Goal: Information Seeking & Learning: Check status

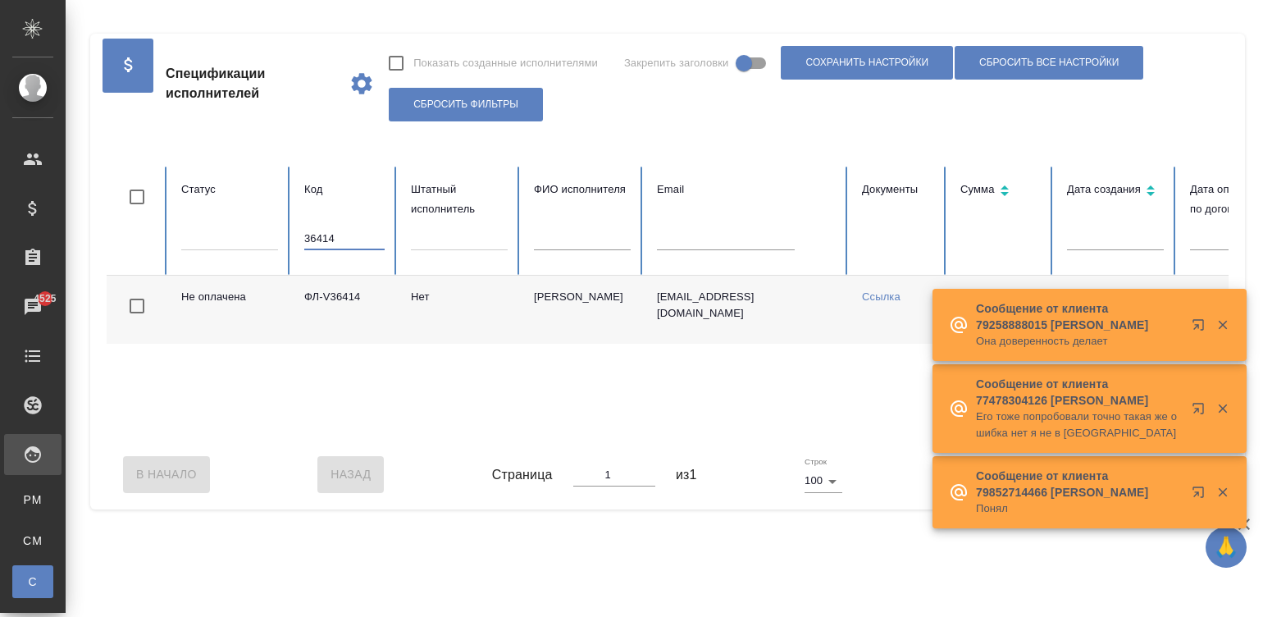
click at [357, 235] on input "36414" at bounding box center [344, 238] width 80 height 23
drag, startPoint x: 0, startPoint y: 0, endPoint x: 357, endPoint y: 235, distance: 426.9
click at [357, 235] on input "36414" at bounding box center [344, 238] width 80 height 23
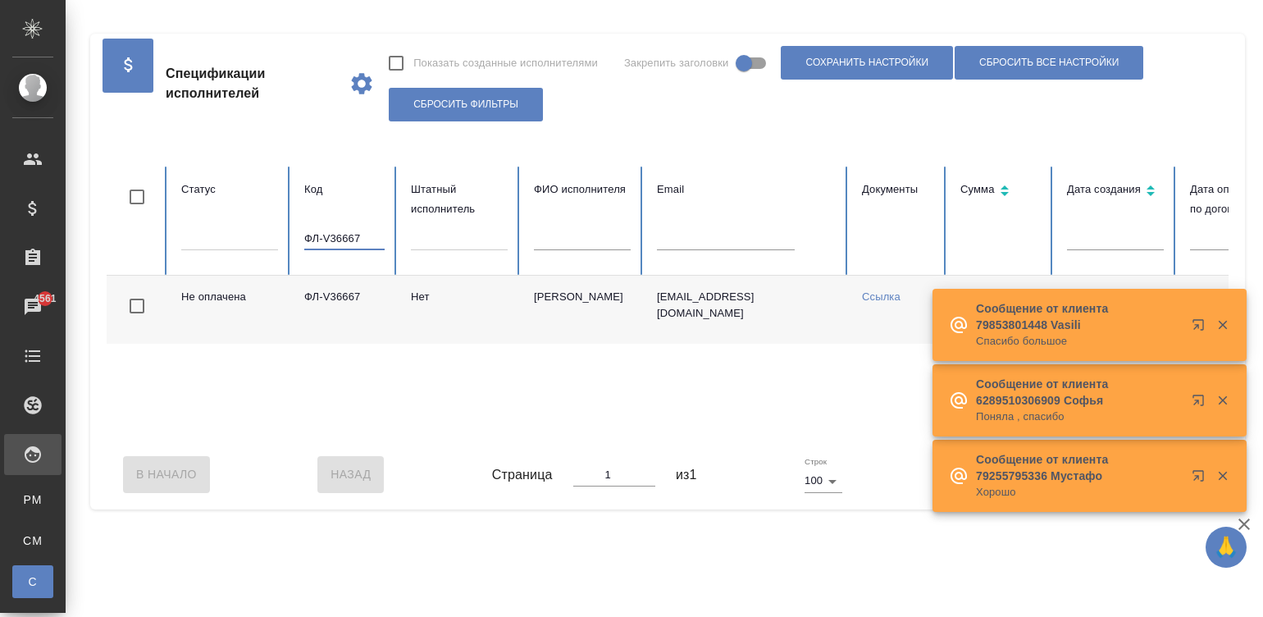
click at [836, 436] on div "Не оплачена ФЛ-V36667 Нет Пернабеков Бекзат pernabekov@gmail.com Ссылка 0,00 $ …" at bounding box center [985, 358] width 1757 height 164
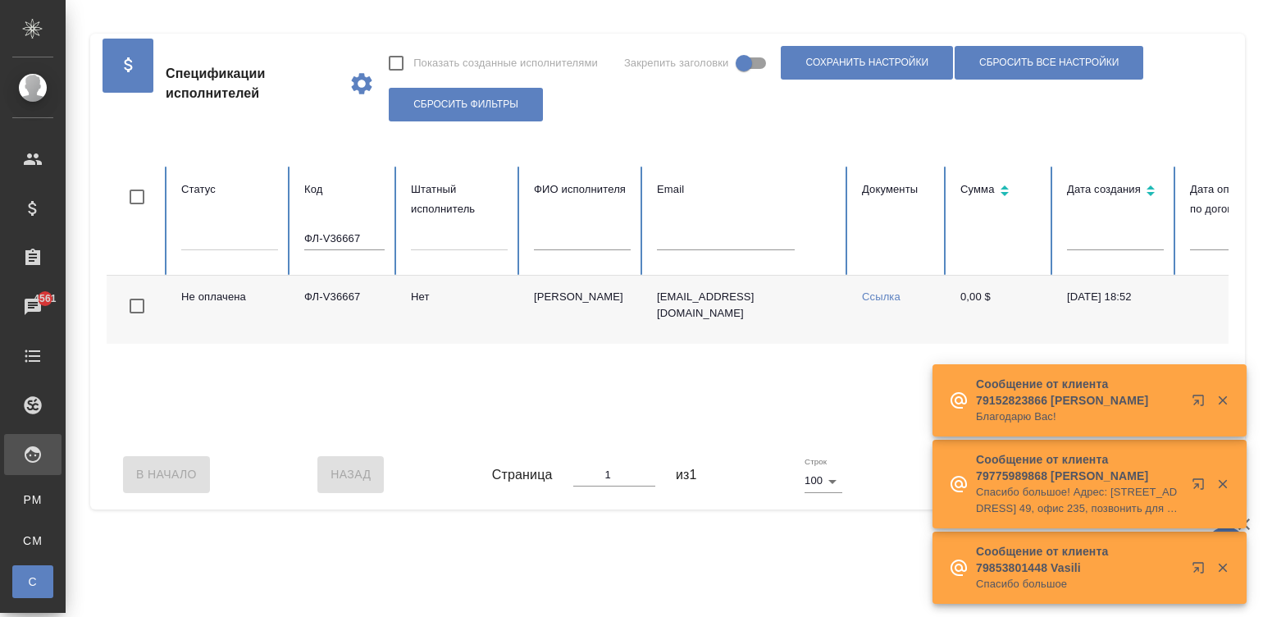
scroll to position [0, 634]
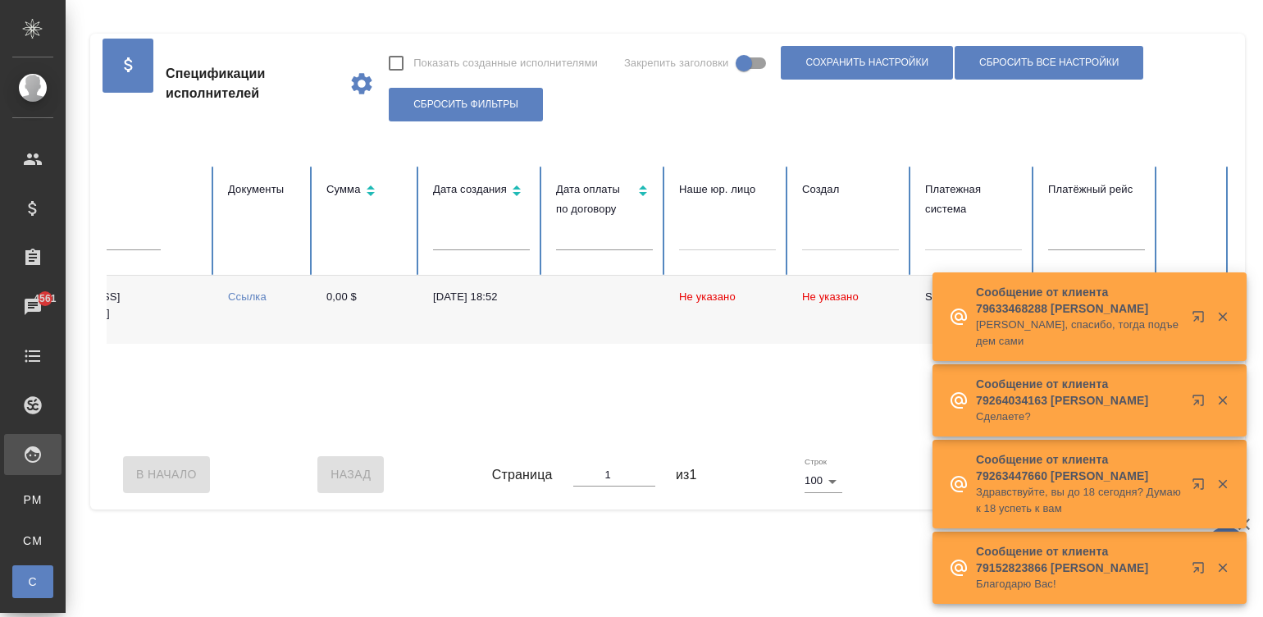
click at [578, 311] on td at bounding box center [604, 310] width 123 height 68
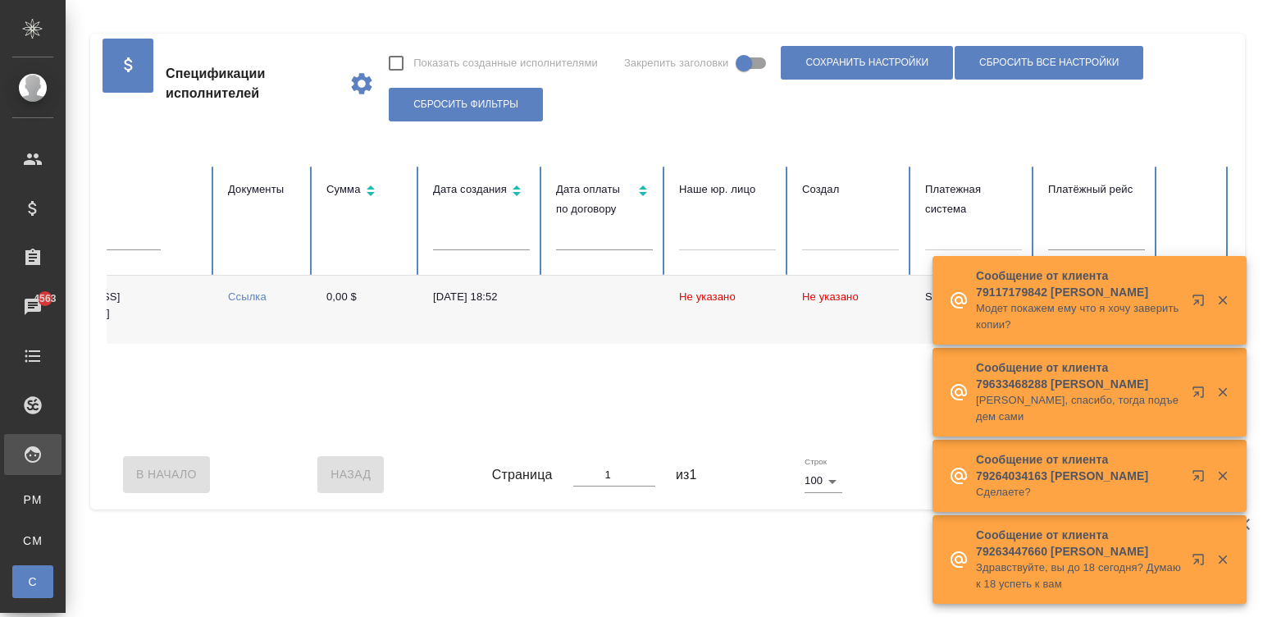
scroll to position [0, 0]
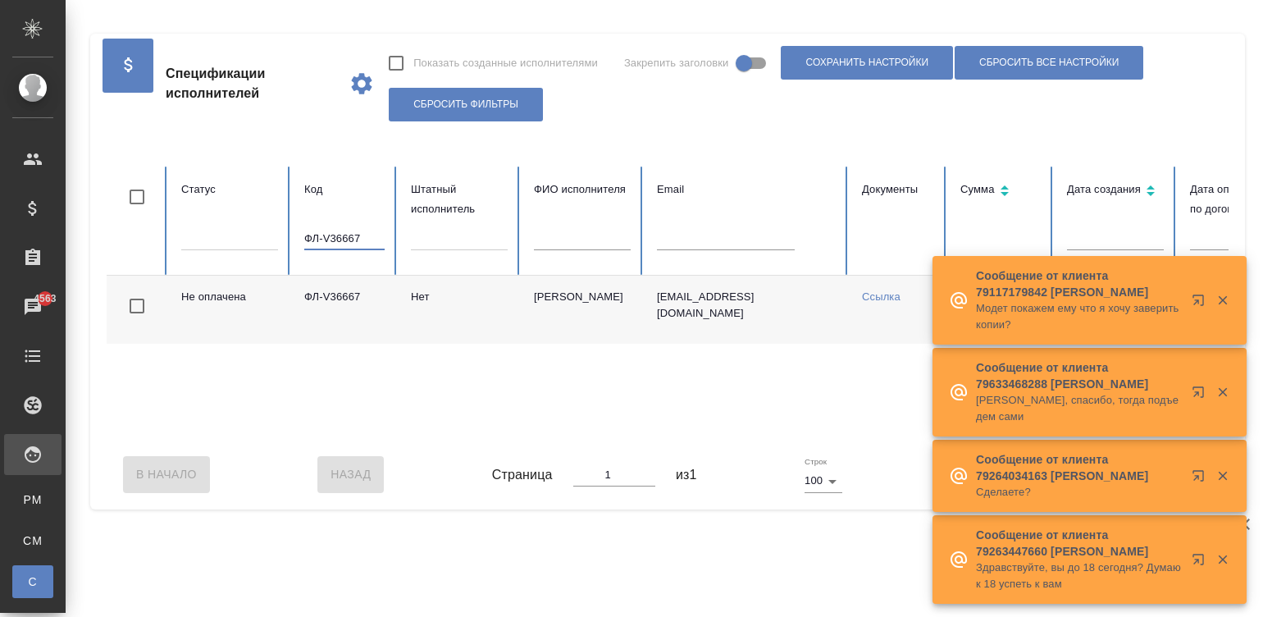
click at [353, 227] on input "ФЛ-V36667" at bounding box center [344, 238] width 80 height 23
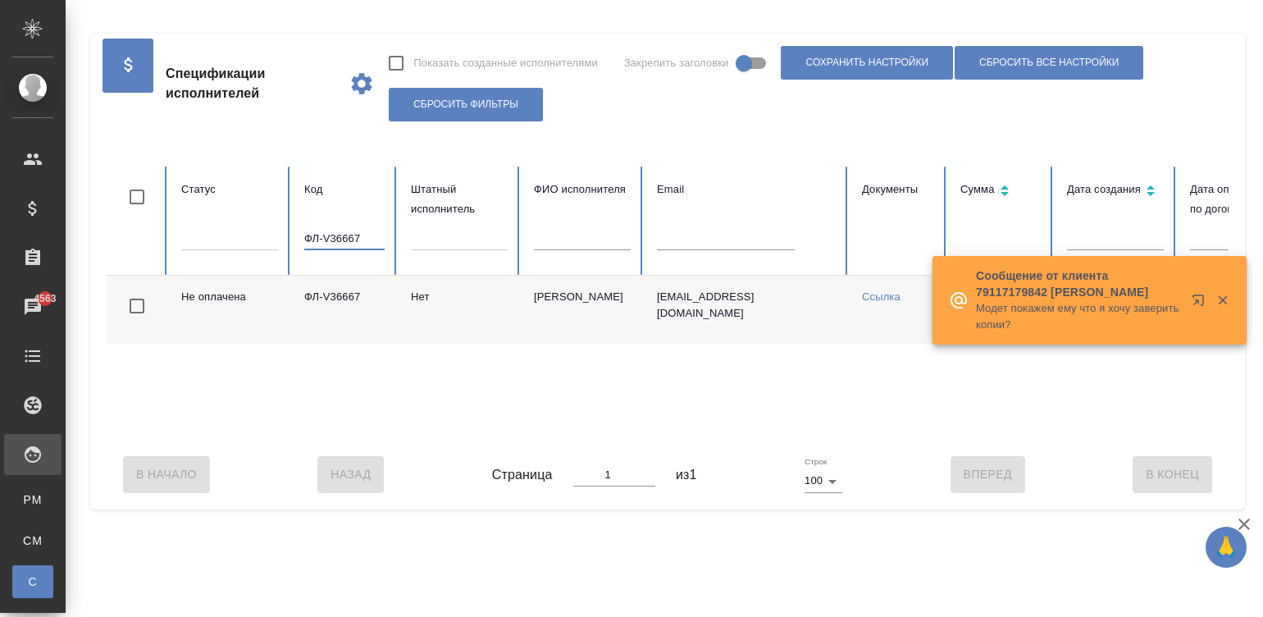
paste input "3802"
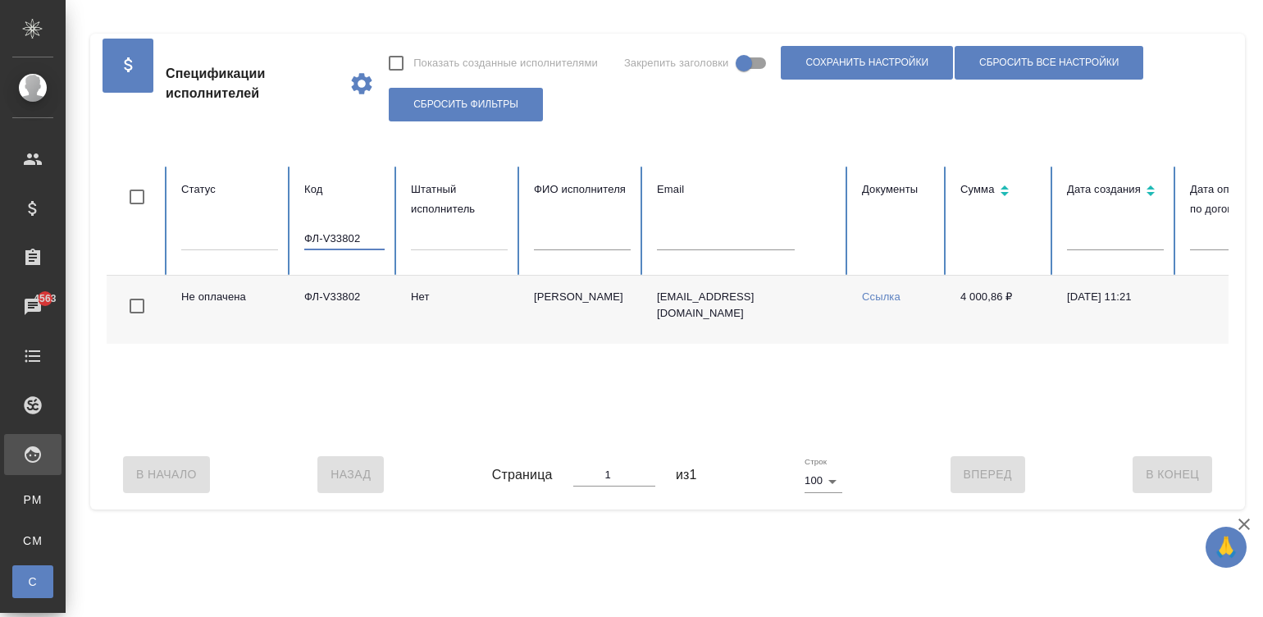
scroll to position [0, 634]
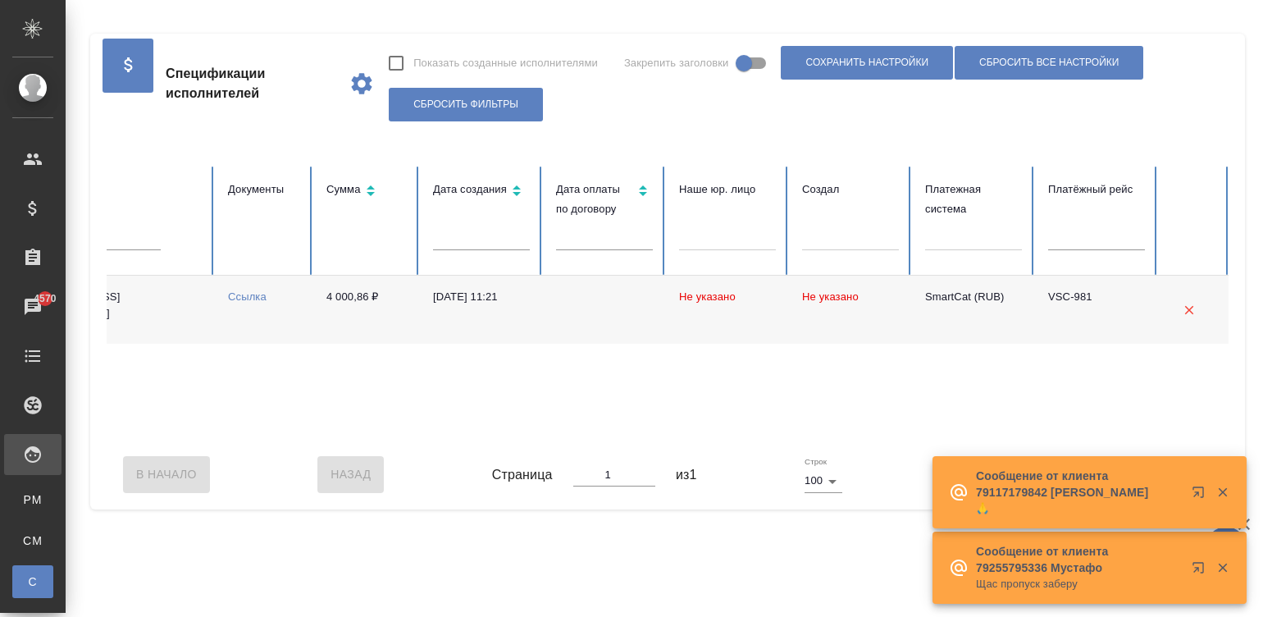
click at [289, 437] on div "Не оплачена ФЛ-V33802 Нет Кокоскир Дарья Александровна daria_al_cheb@mail.ru Сс…" at bounding box center [351, 358] width 1757 height 164
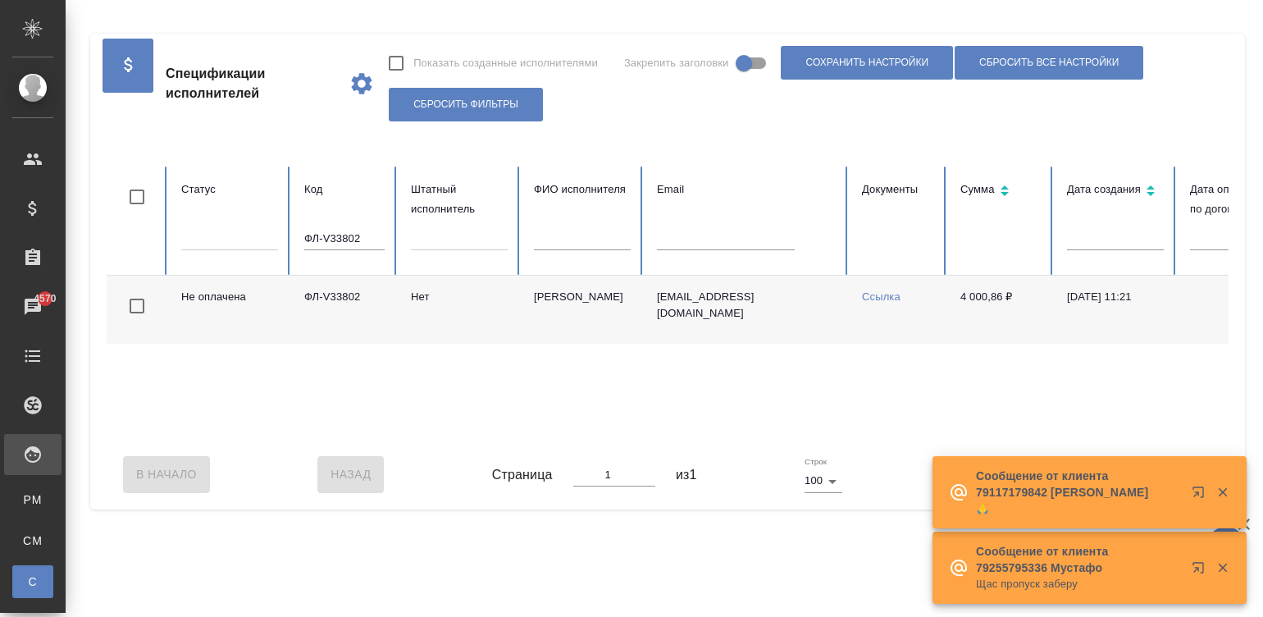
click at [355, 237] on input "ФЛ-V33802" at bounding box center [344, 238] width 80 height 23
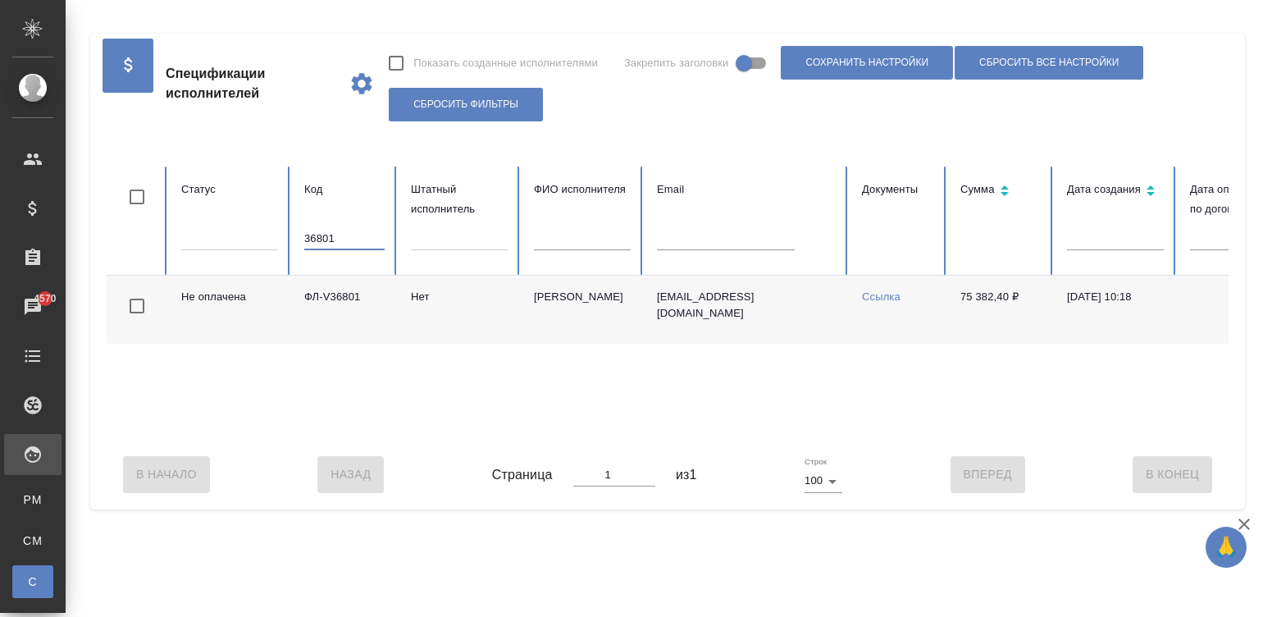
click at [887, 439] on div "Не оплачена ФЛ-V36801 Нет Климова Ангелина angelklimo@gmail.com Ссылка 75 382,4…" at bounding box center [985, 358] width 1757 height 164
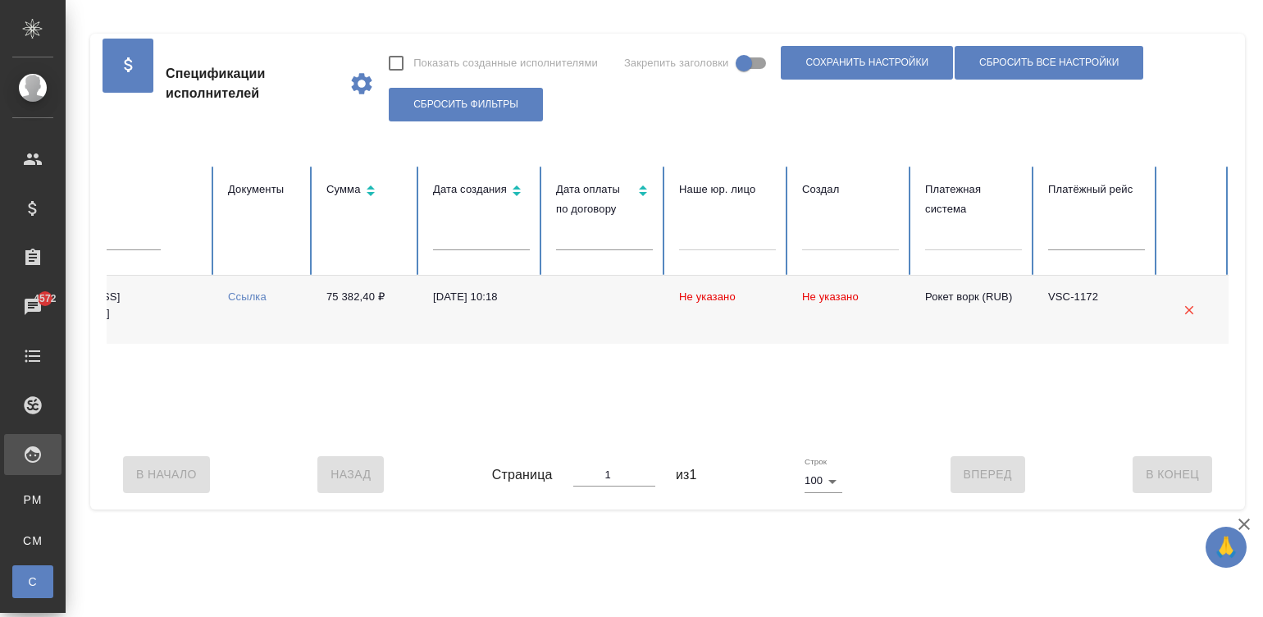
click at [215, 439] on div "Не оплачена ФЛ-V36801 Нет Климова Ангелина angelklimo@gmail.com Ссылка 75 382,4…" at bounding box center [351, 358] width 1757 height 164
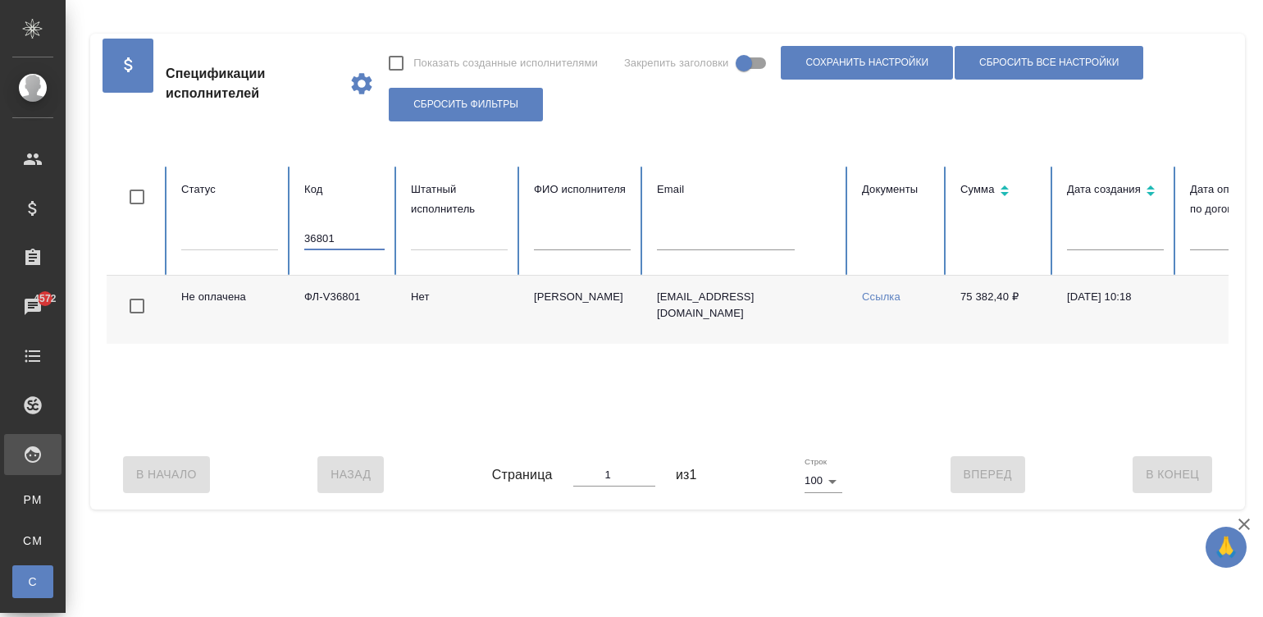
click at [335, 237] on input "36801" at bounding box center [344, 238] width 80 height 23
paste input "ФЛ-V35502"
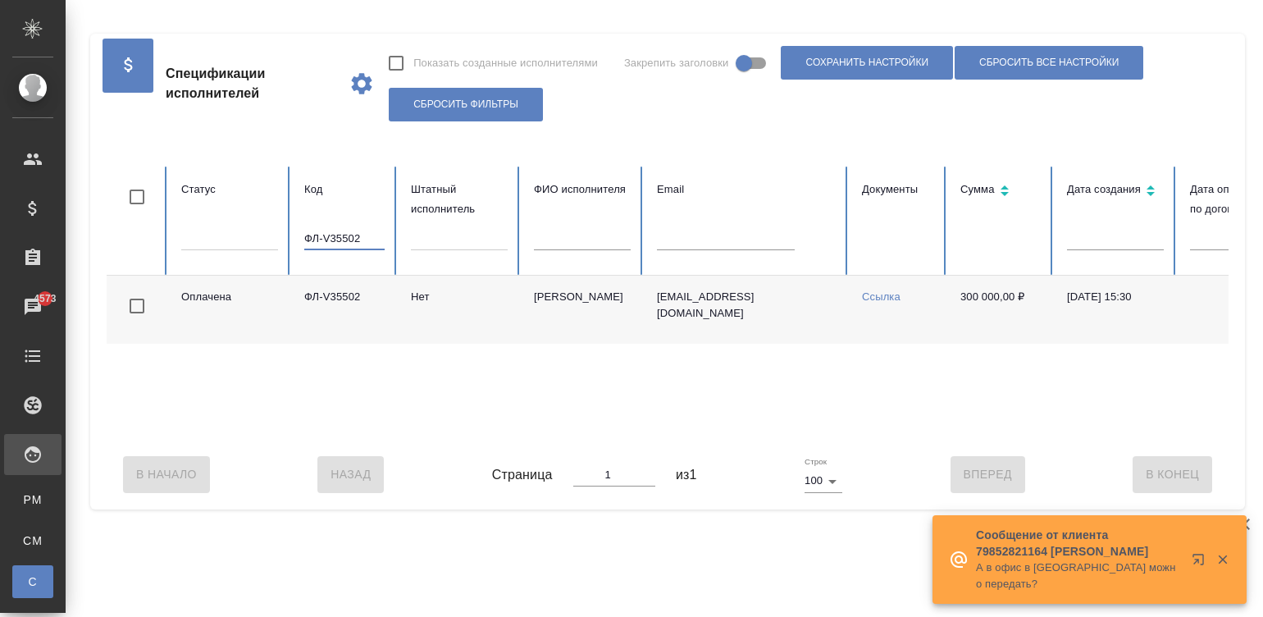
click at [333, 238] on input "ФЛ-V35502" at bounding box center [344, 238] width 80 height 23
paste input "6423"
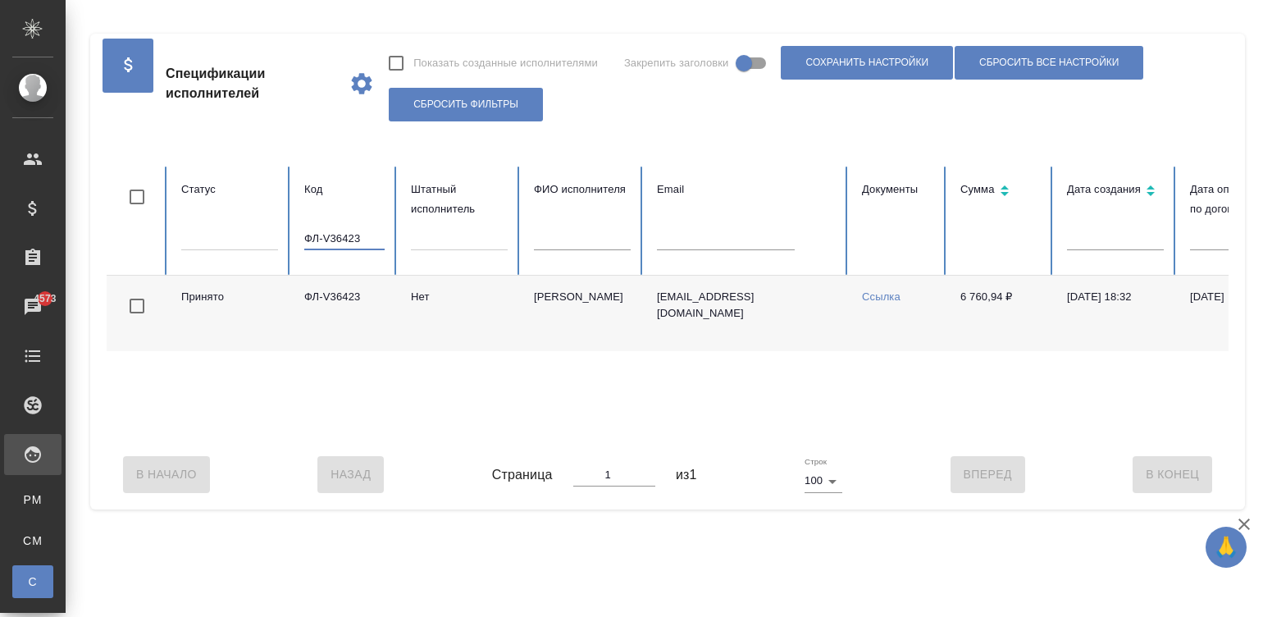
type input "ФЛ-V36423"
click at [958, 433] on div "Принято ФЛ-V36423 Нет Домнич Татьяна Александровна tatyana8domnich@gmail.com Сс…" at bounding box center [985, 358] width 1757 height 164
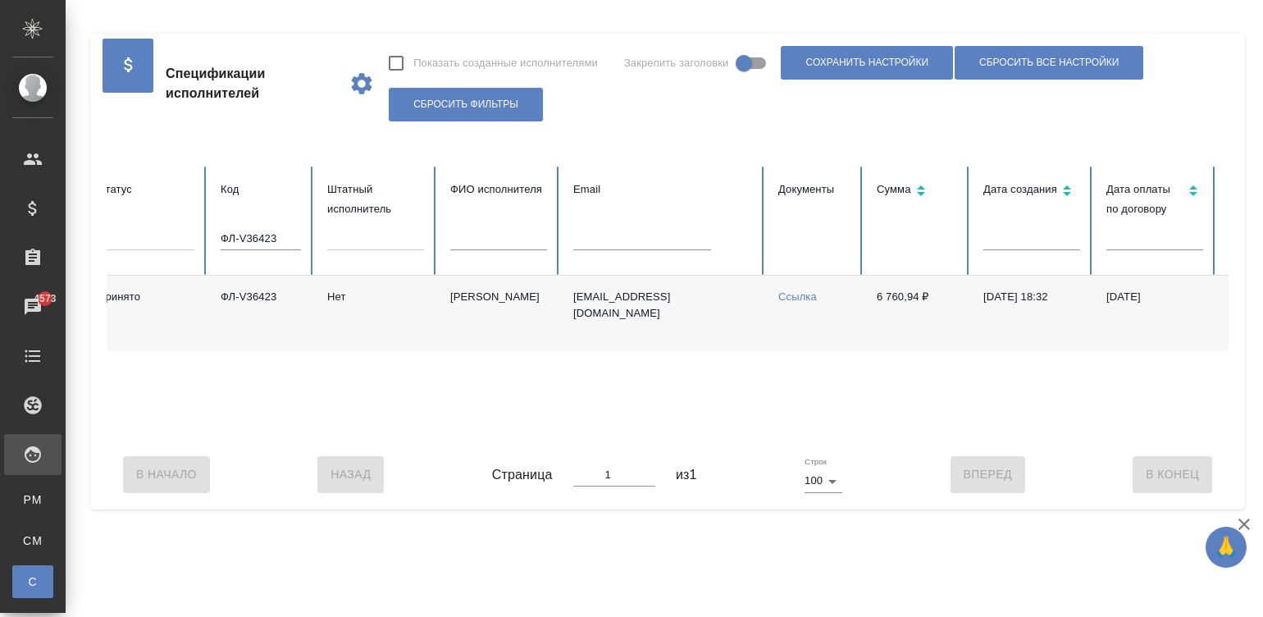
scroll to position [0, 81]
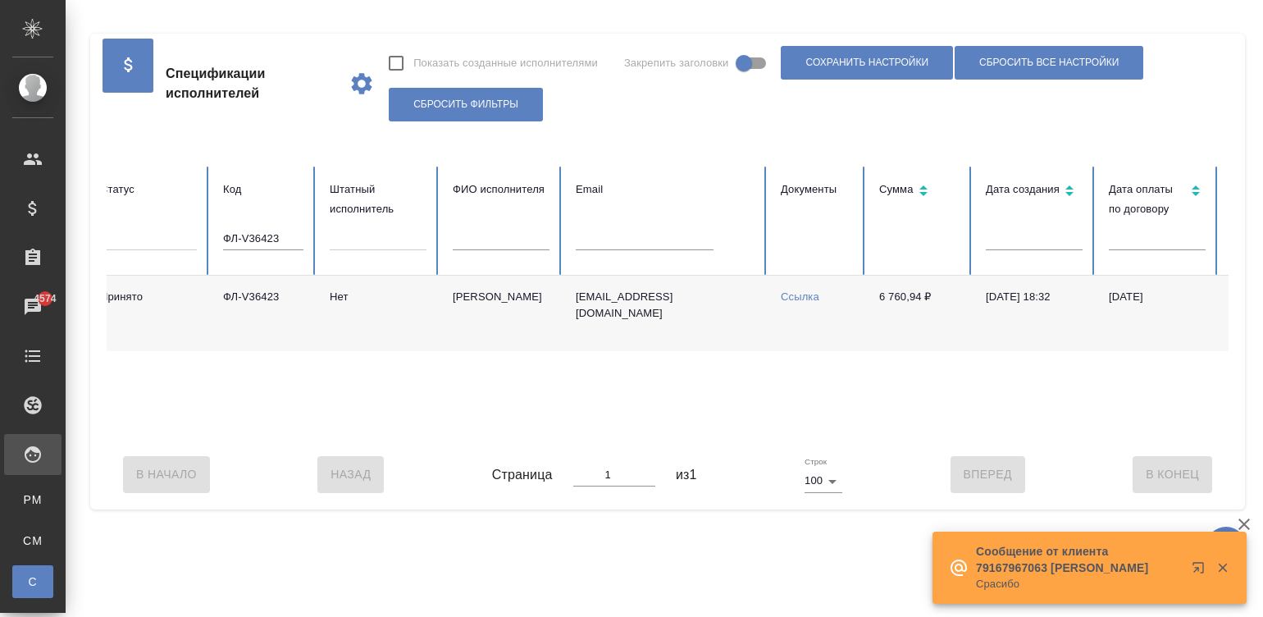
click at [271, 237] on input "ФЛ-V36423" at bounding box center [263, 238] width 80 height 23
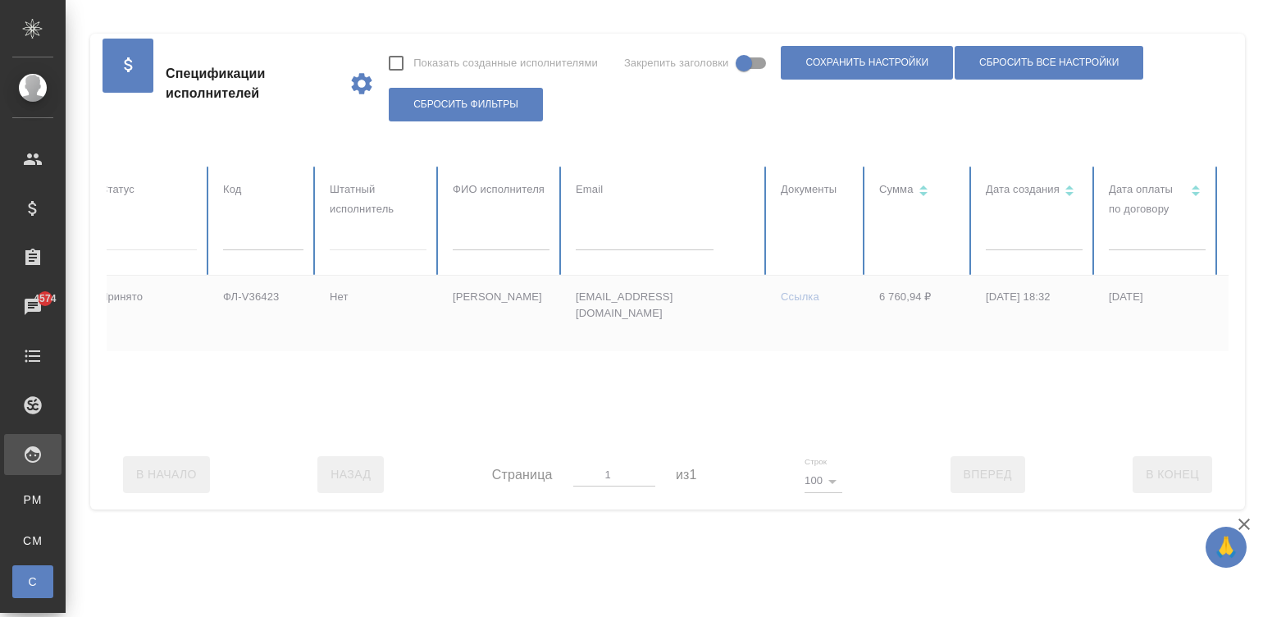
click at [635, 234] on div at bounding box center [903, 302] width 1757 height 273
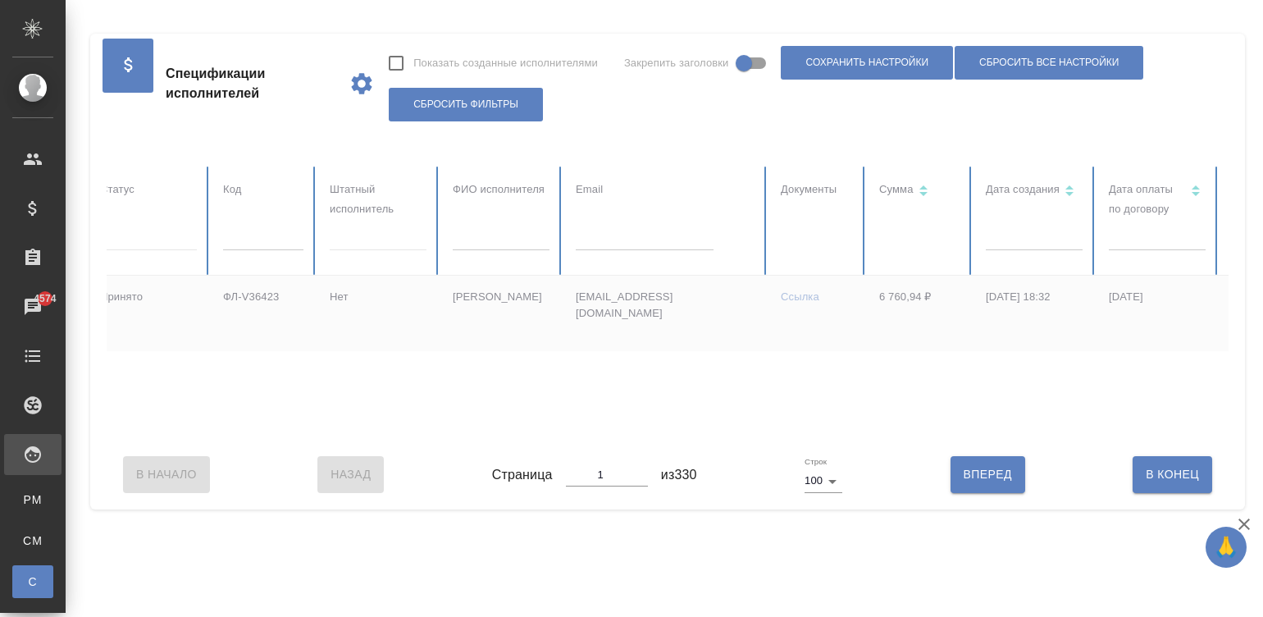
click at [648, 245] on input "text" at bounding box center [645, 238] width 138 height 23
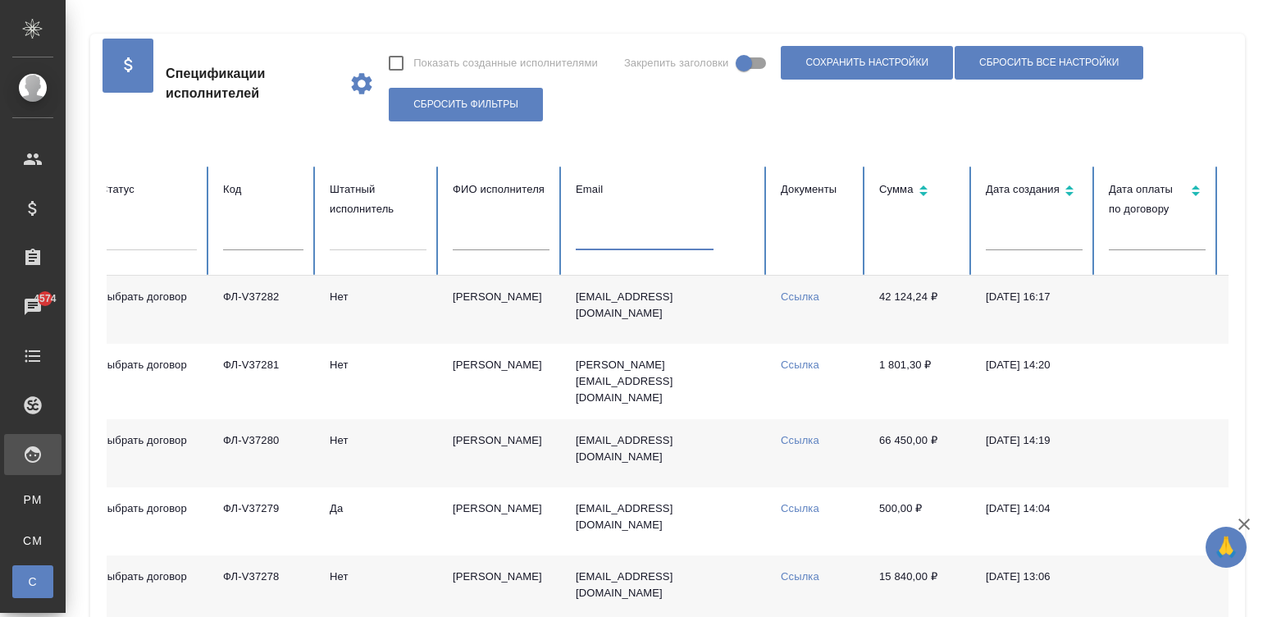
click at [633, 236] on input "text" at bounding box center [645, 238] width 138 height 23
paste input "kristali@163.com"
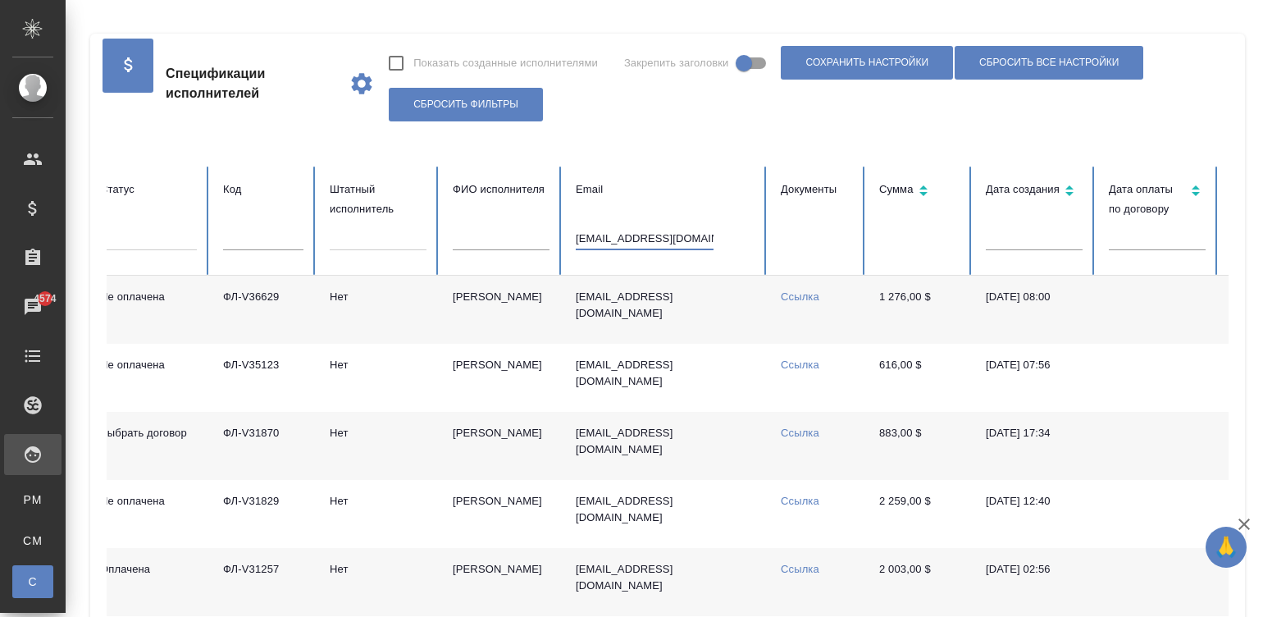
type input "kristali@163.com"
click at [521, 294] on td "[PERSON_NAME] [PERSON_NAME]" at bounding box center [501, 310] width 123 height 68
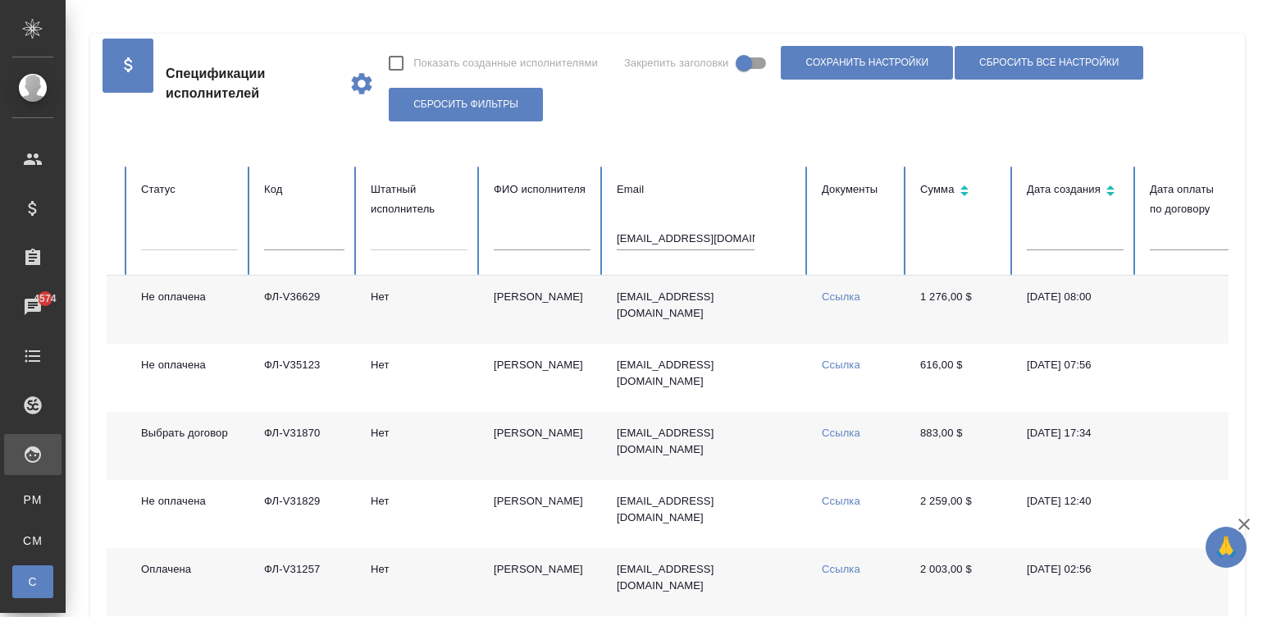
scroll to position [0, 0]
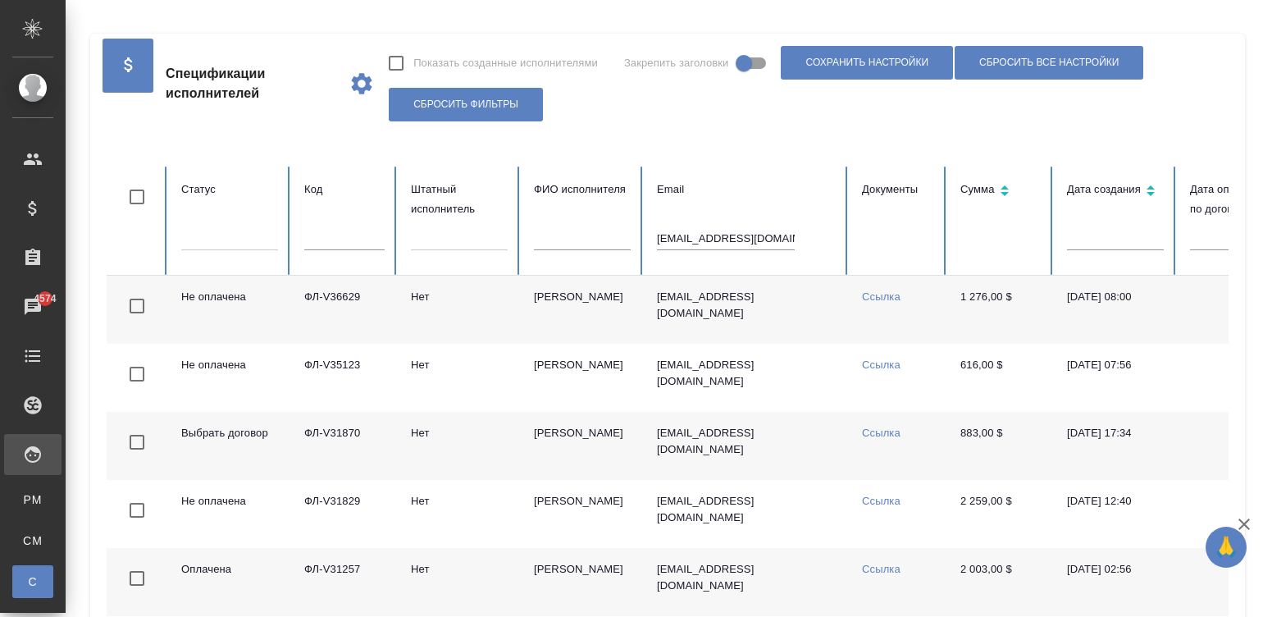
click at [431, 296] on td "Нет" at bounding box center [459, 310] width 123 height 68
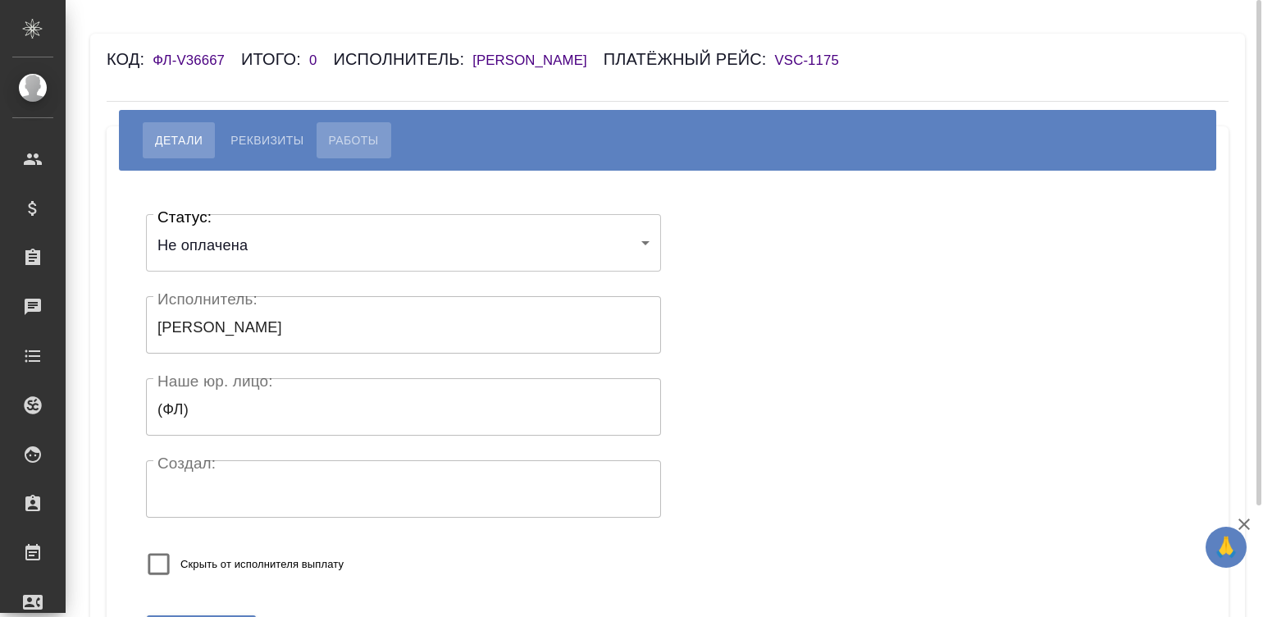
click at [343, 133] on span "Работы" at bounding box center [354, 140] width 50 height 20
select select "10"
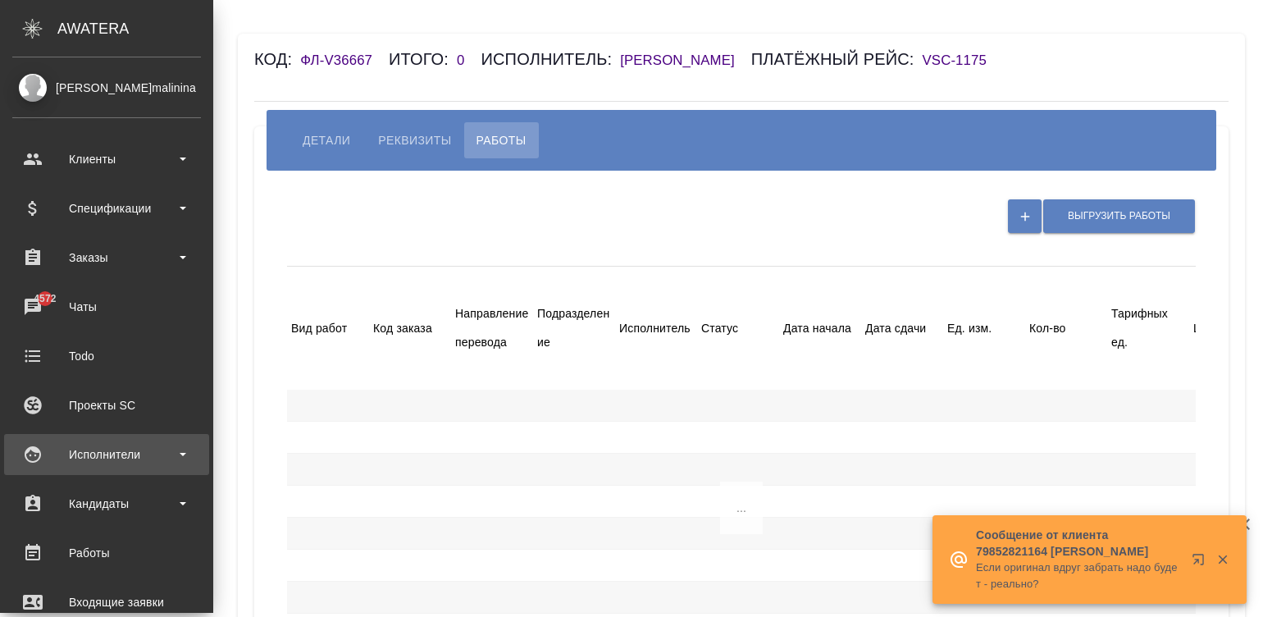
click at [37, 439] on div "Исполнители" at bounding box center [106, 454] width 205 height 41
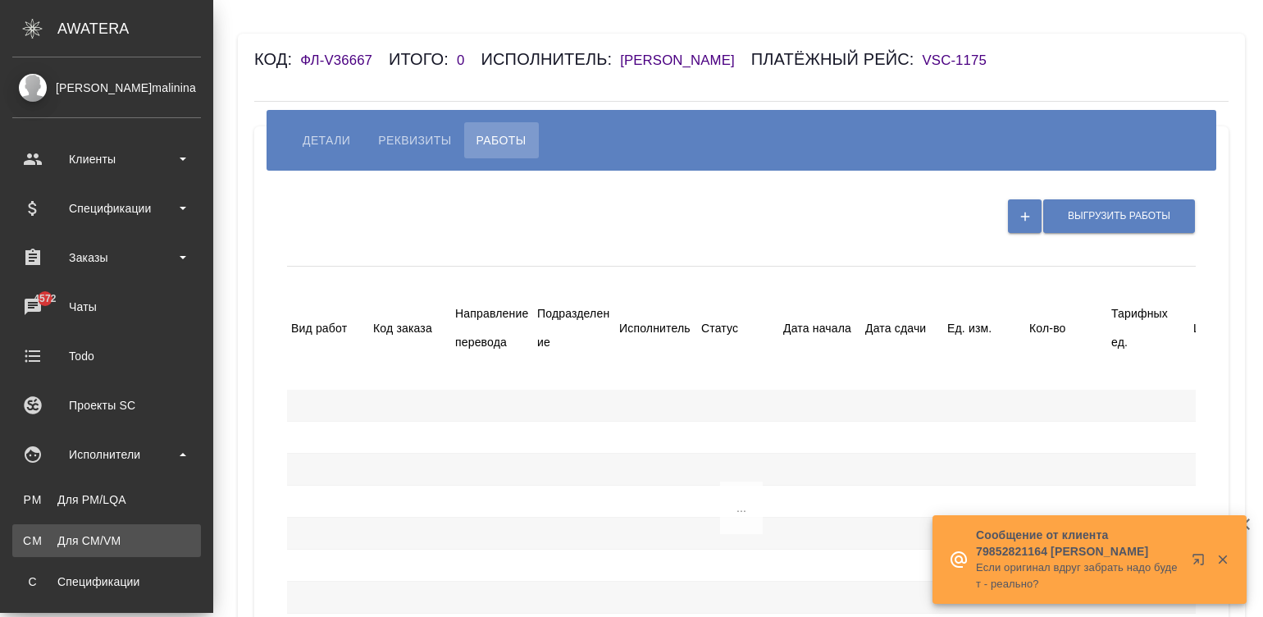
click at [107, 531] on div ".cls-1 fill:#fff; AWATERA Малинина Мария m.malinina Клиенты Спецификации Заказы…" at bounding box center [631, 308] width 1263 height 617
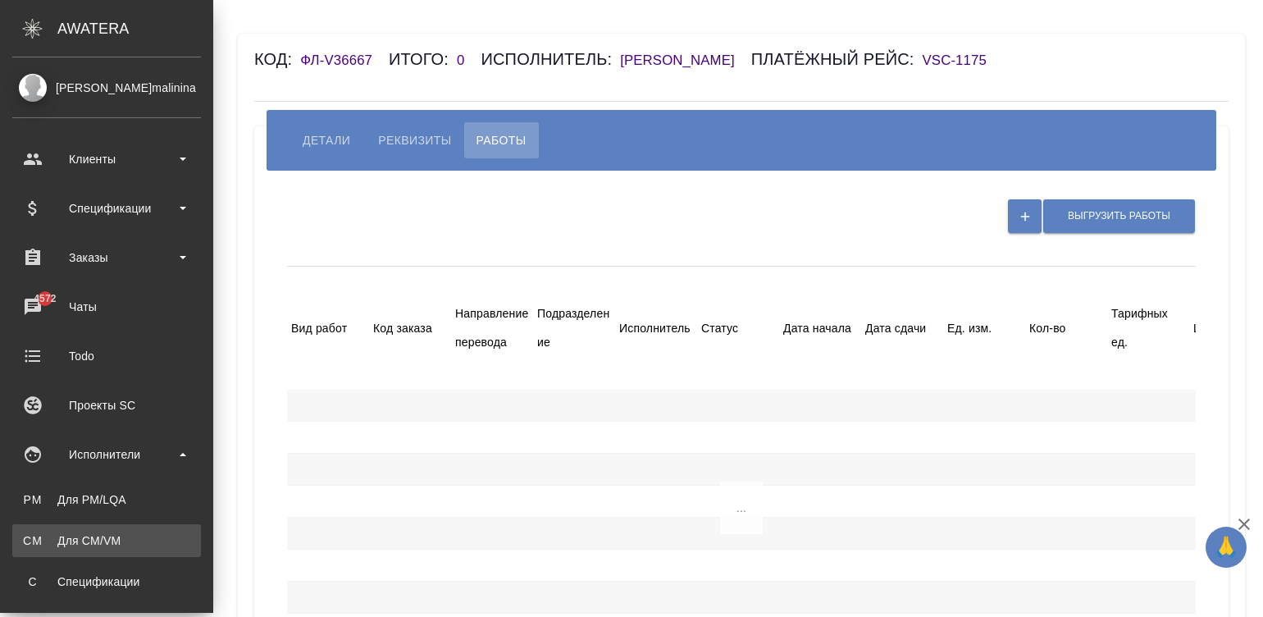
click at [134, 540] on div "Для CM/VM" at bounding box center [107, 540] width 172 height 16
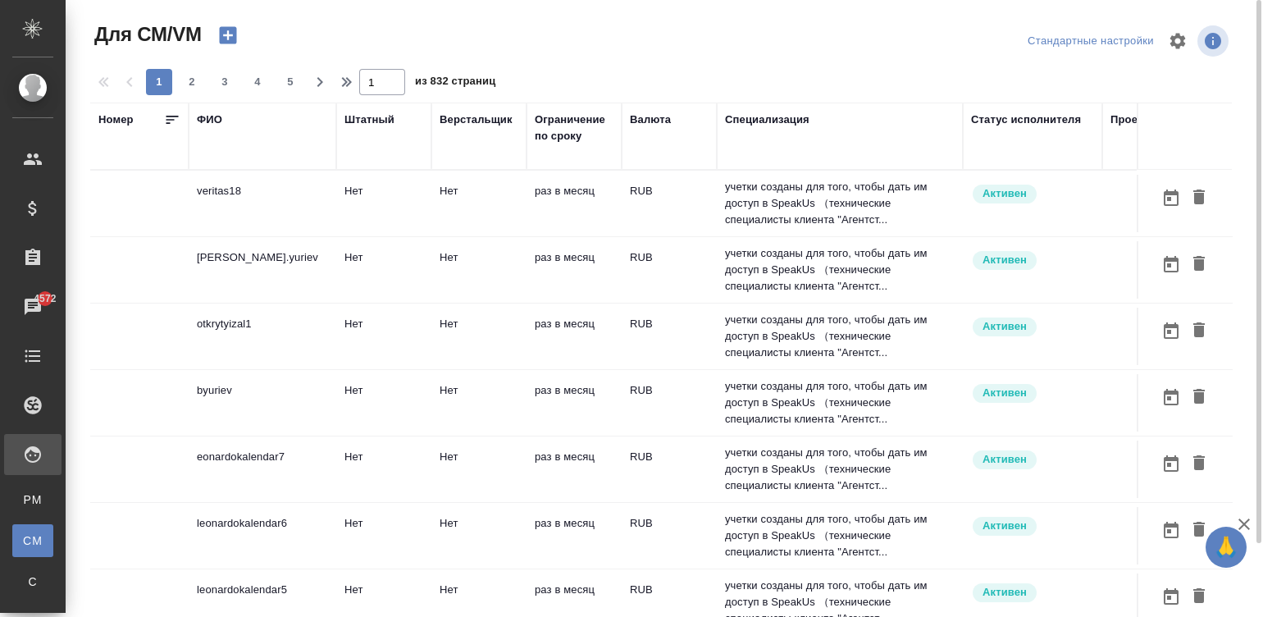
click at [569, 230] on td "раз в месяц" at bounding box center [573, 203] width 95 height 57
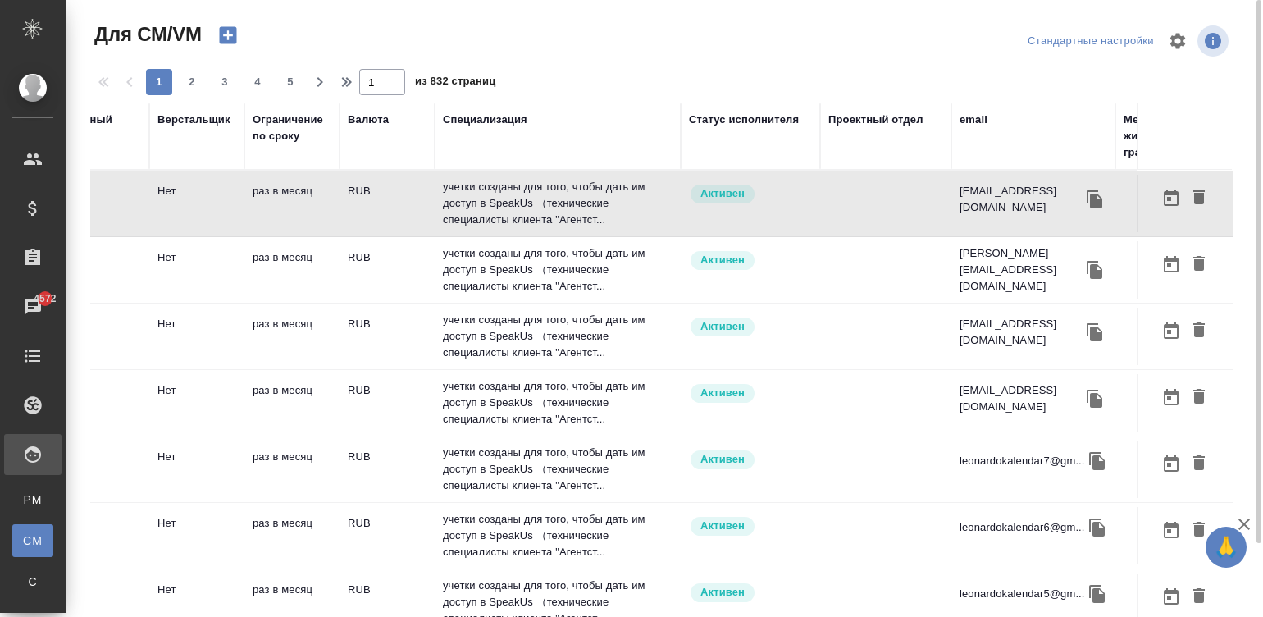
scroll to position [0, 287]
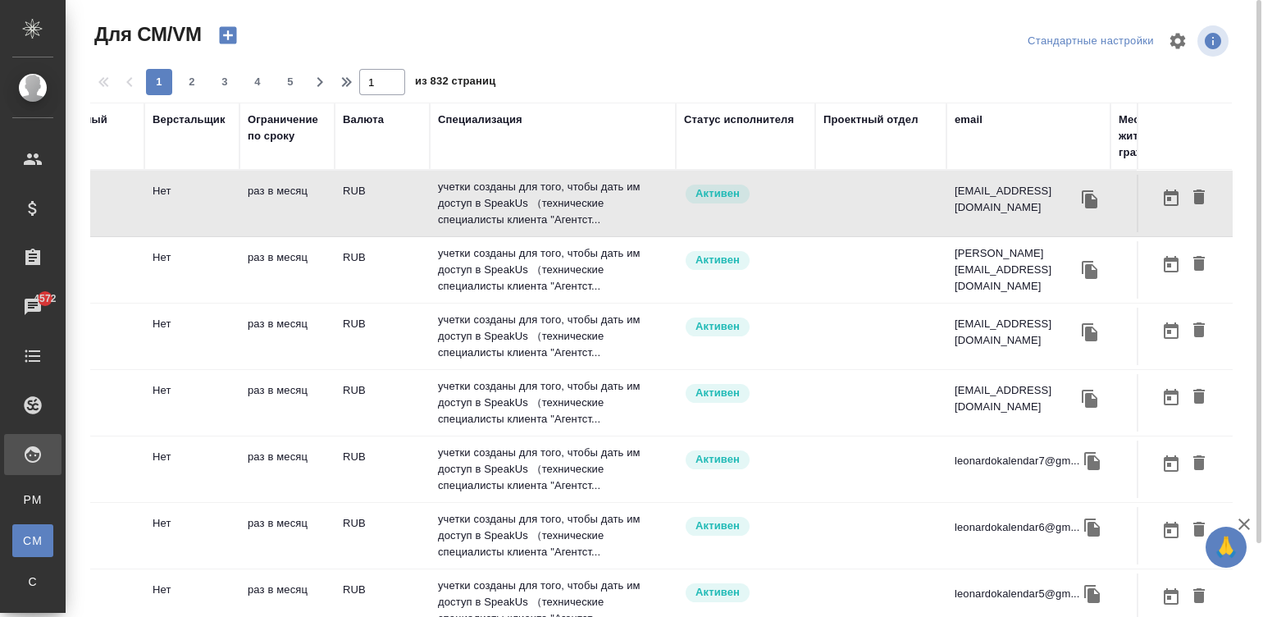
click at [966, 117] on div "email" at bounding box center [969, 120] width 28 height 16
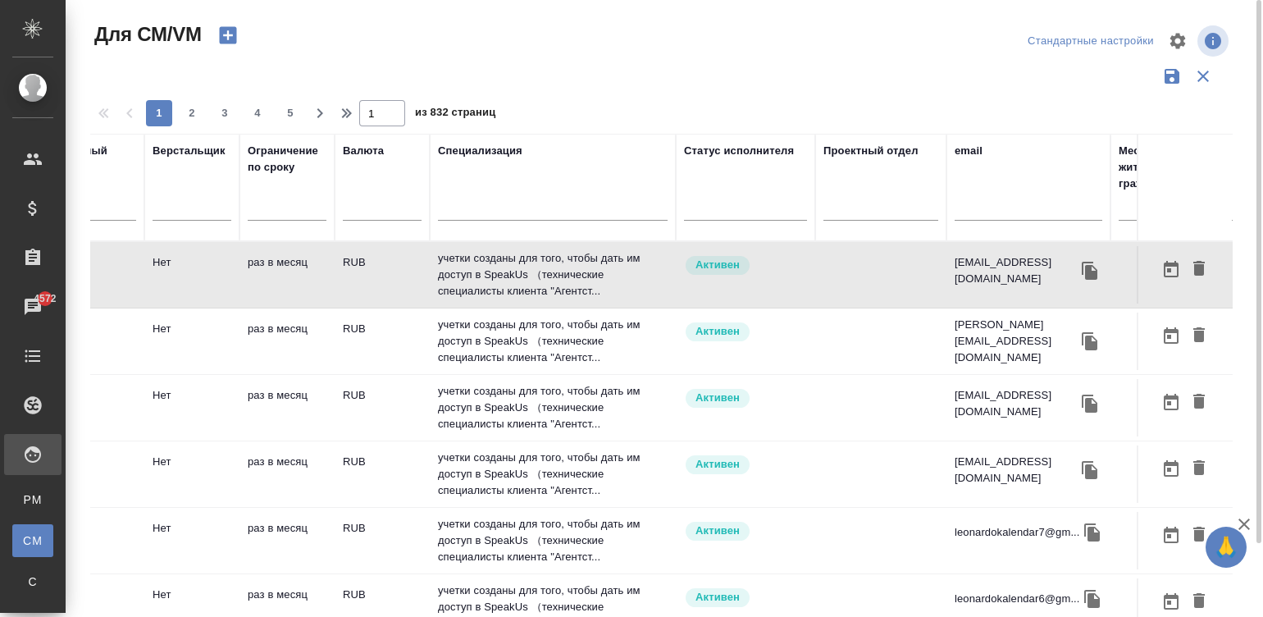
click at [976, 212] on input "text" at bounding box center [1029, 210] width 148 height 21
paste input "bison240978@list.ru"
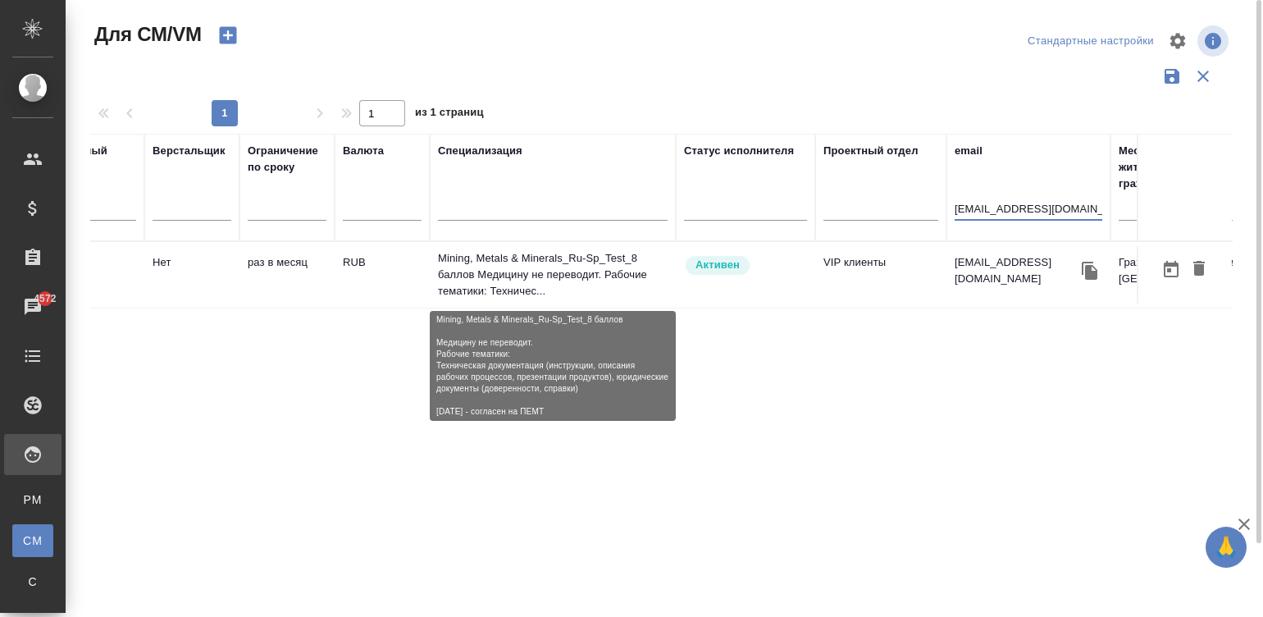
click at [449, 254] on p "Mining, Metals & Minerals_Ru-Sp_Test_8 баллов Медицину не переводит. Рабочие те…" at bounding box center [553, 274] width 230 height 49
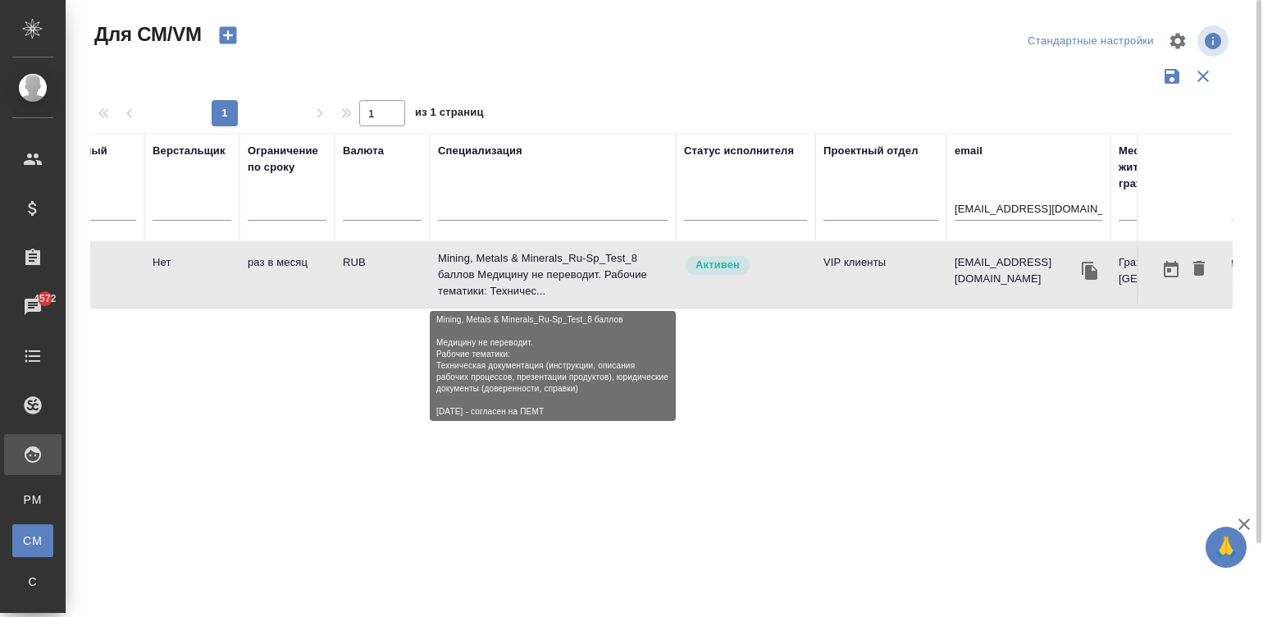
click at [449, 254] on p "Mining, Metals & Minerals_Ru-Sp_Test_8 баллов Медицину не переводит. Рабочие те…" at bounding box center [553, 274] width 230 height 49
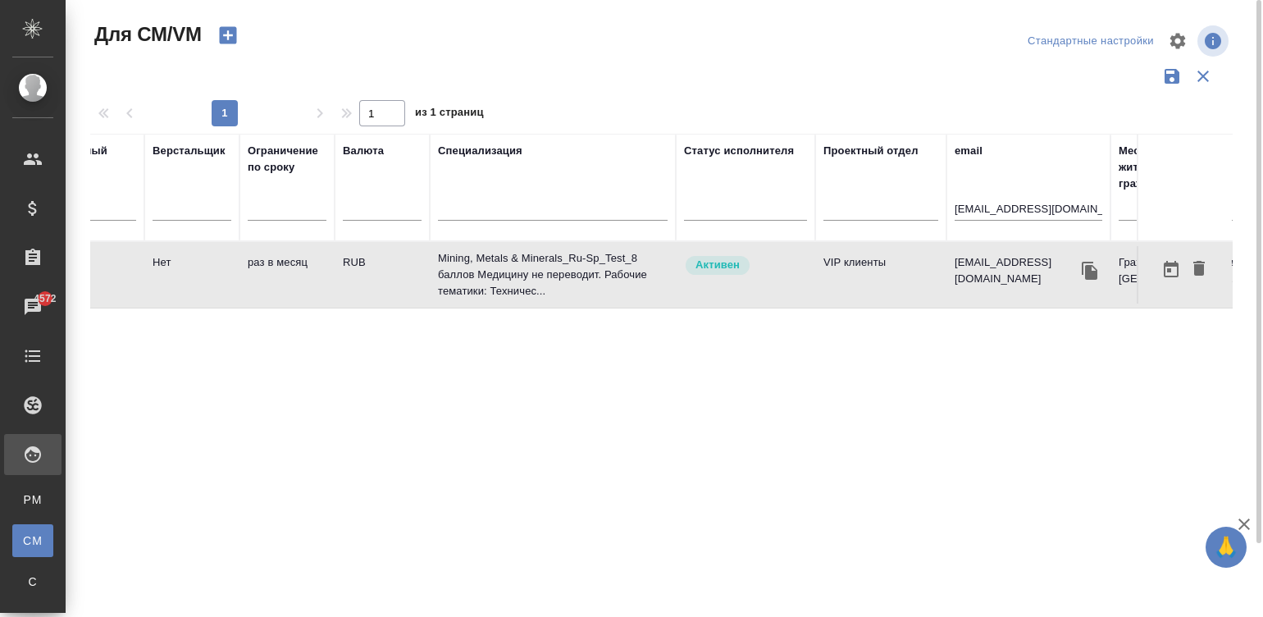
click at [988, 205] on input "bison240978@list.ru" at bounding box center [1029, 210] width 148 height 21
paste input "[EMAIL_ADDRESS][DOMAIN_NAME]"
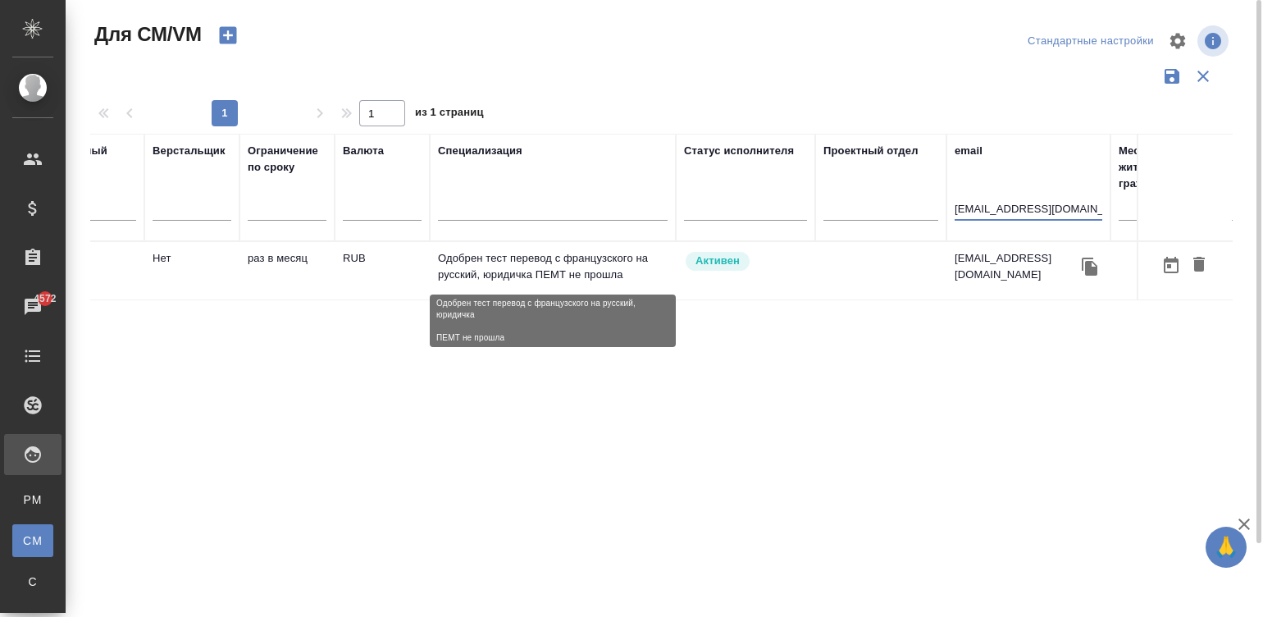
type input "[EMAIL_ADDRESS][DOMAIN_NAME]"
click at [536, 266] on p "Одобрен тест перевод с французского на русский, юридичка ПЕМТ не прошла" at bounding box center [553, 266] width 230 height 33
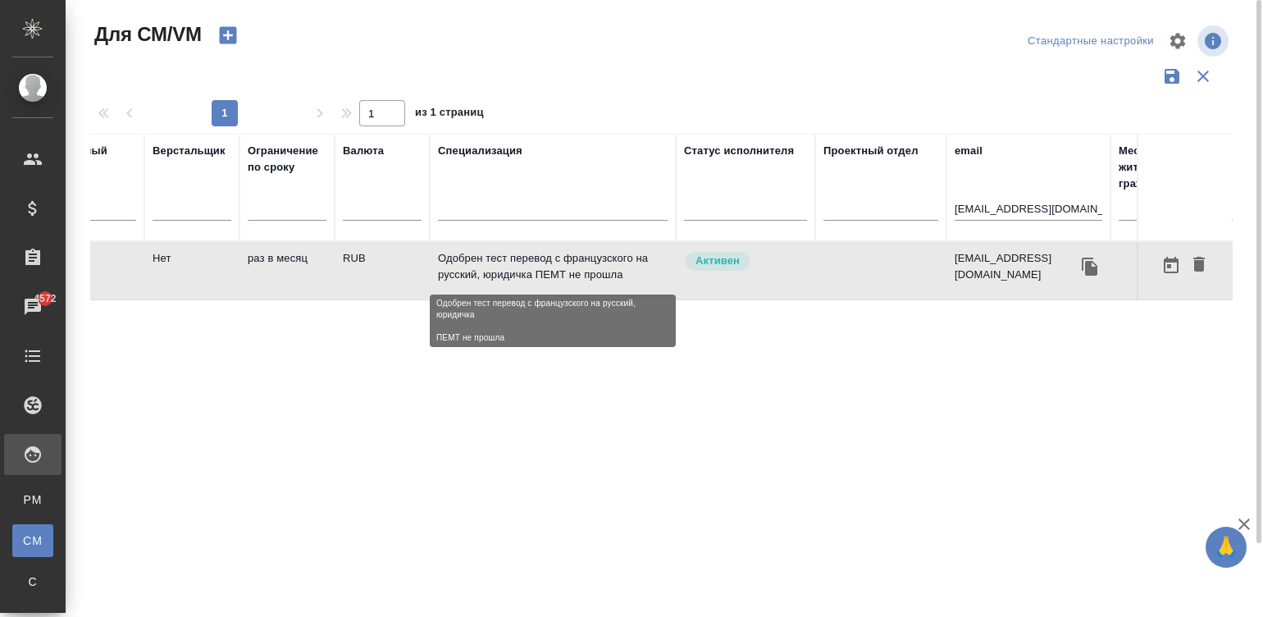
click at [536, 266] on p "Одобрен тест перевод с французского на русский, юридичка ПЕМТ не прошла" at bounding box center [553, 266] width 230 height 33
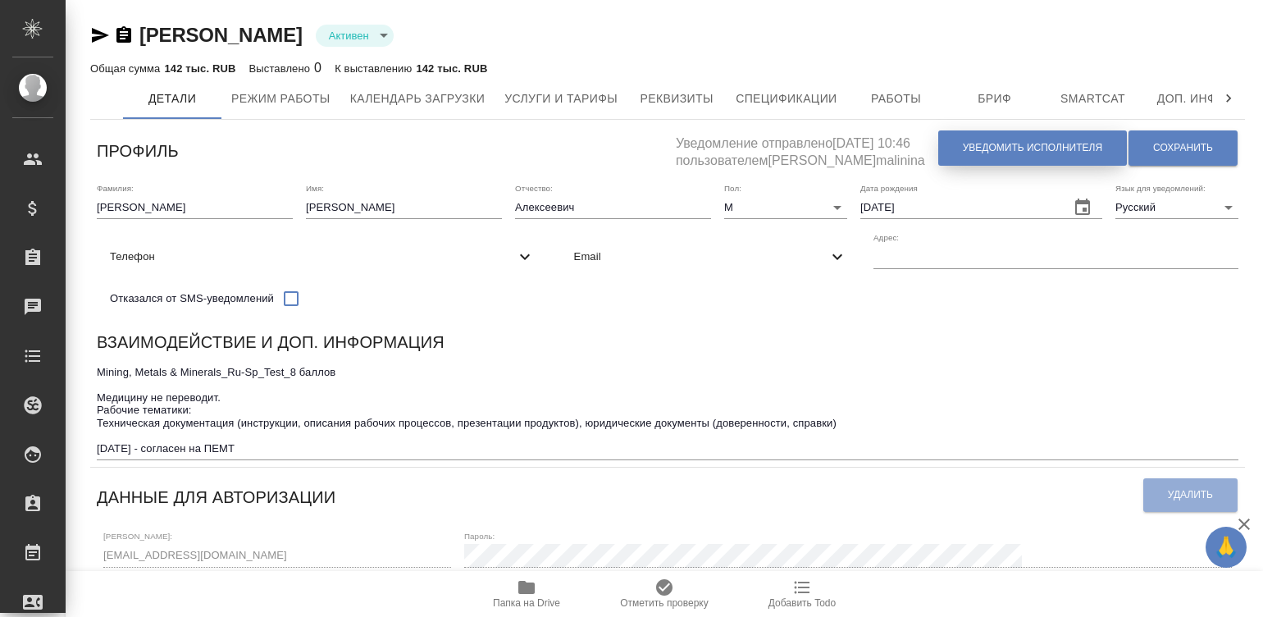
click at [991, 148] on span "Уведомить исполнителя" at bounding box center [1032, 148] width 139 height 14
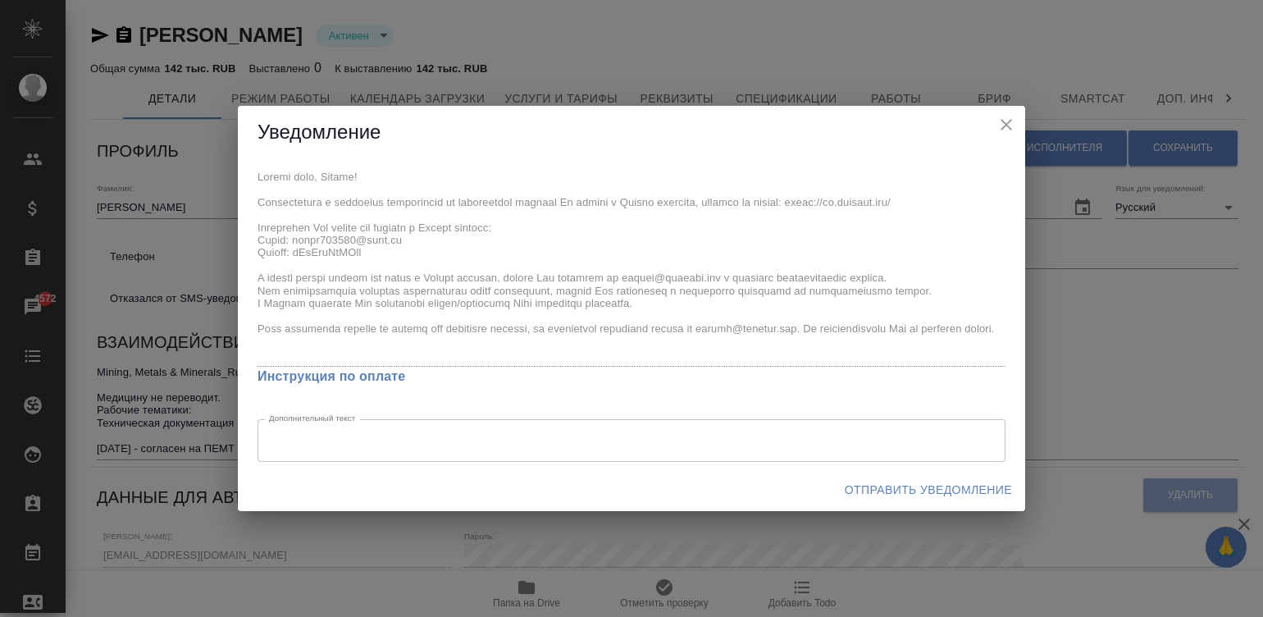
click at [249, 189] on div "x Инструкция по оплате Дополнительный текст x Дополнительный текст" at bounding box center [631, 313] width 787 height 309
click at [903, 486] on span "Отправить уведомление" at bounding box center [928, 490] width 167 height 21
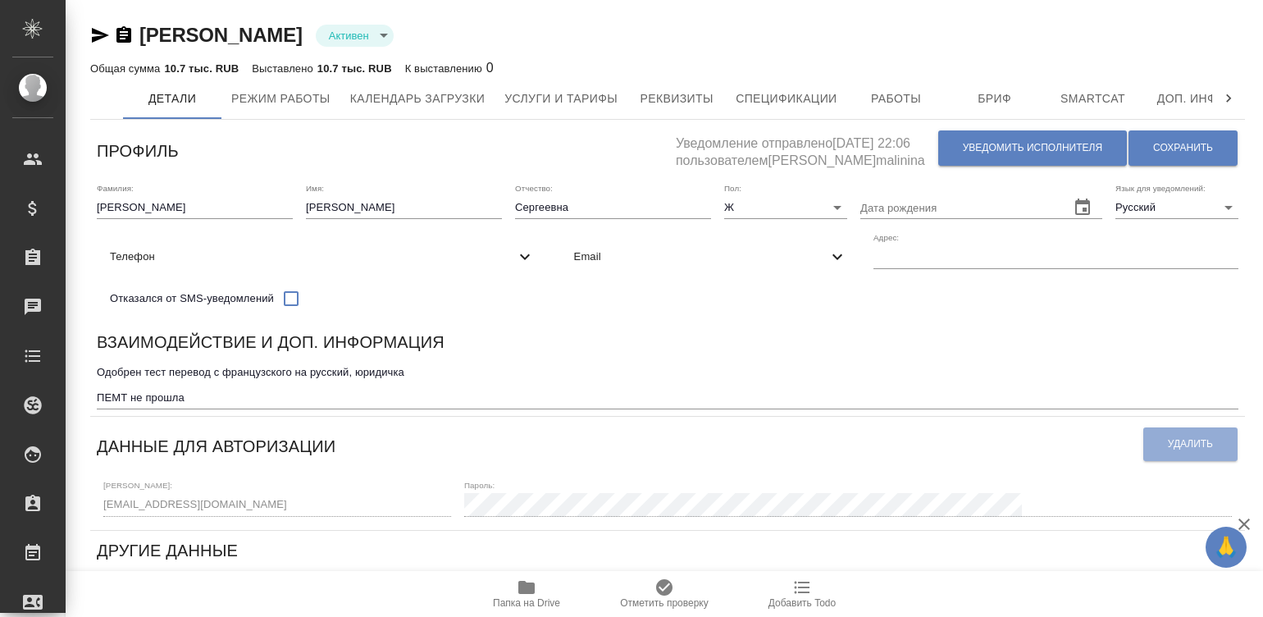
click at [817, 350] on div "Взаимодействие и доп. информация" at bounding box center [668, 345] width 1142 height 32
click at [954, 147] on button "Уведомить исполнителя" at bounding box center [1032, 147] width 189 height 35
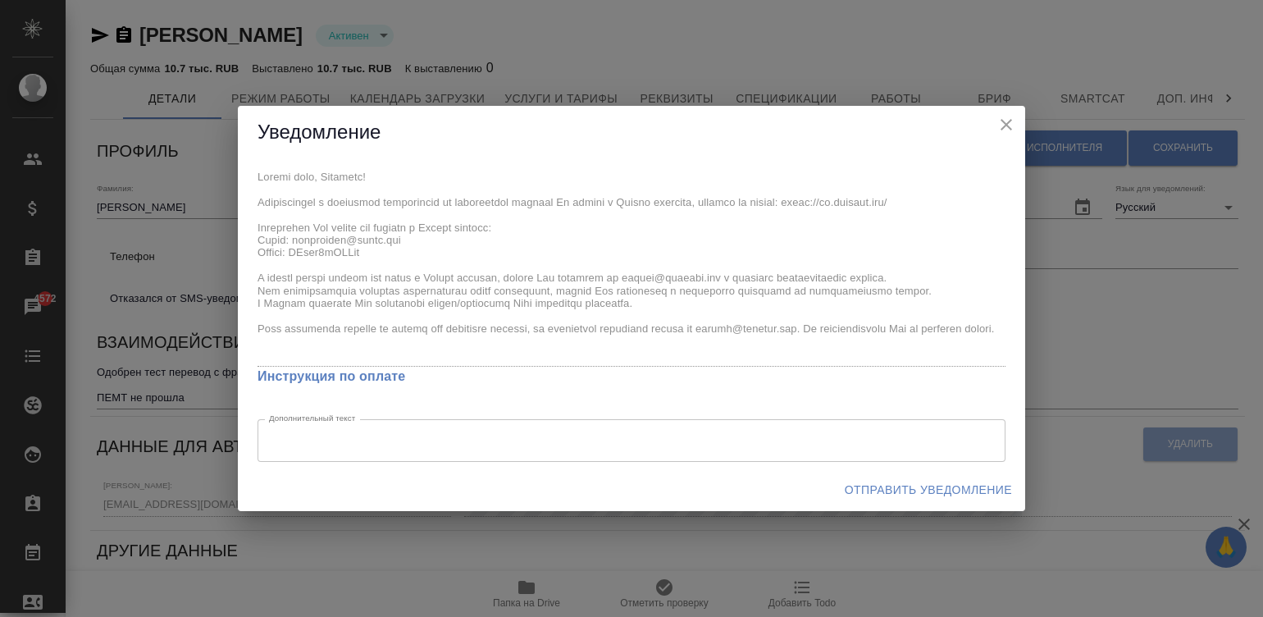
click at [251, 204] on div "x Инструкция по оплате Дополнительный текст x Дополнительный текст" at bounding box center [631, 313] width 787 height 309
click at [942, 493] on span "Отправить уведомление" at bounding box center [928, 490] width 167 height 21
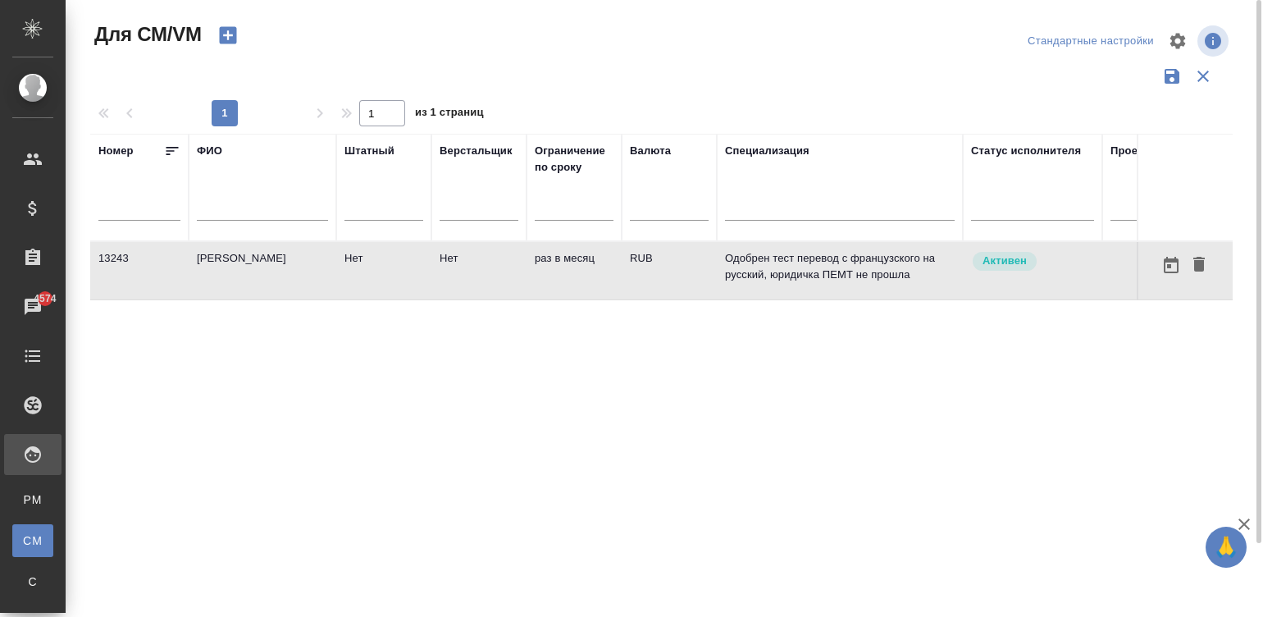
scroll to position [0, 287]
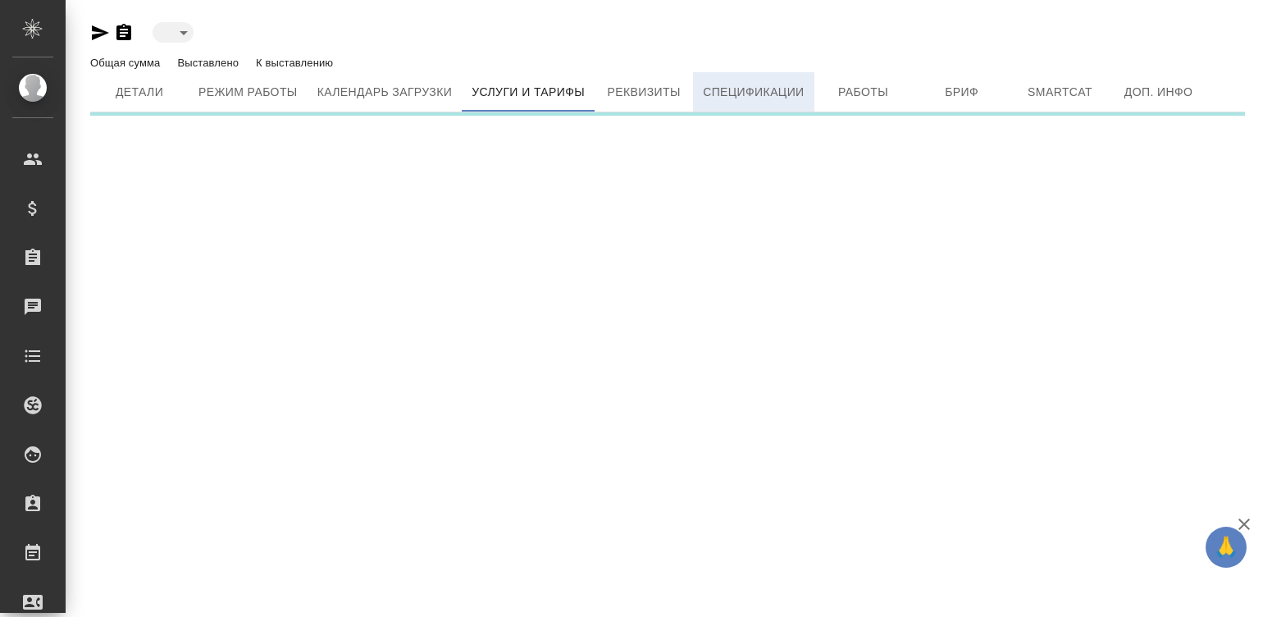
type input "active"
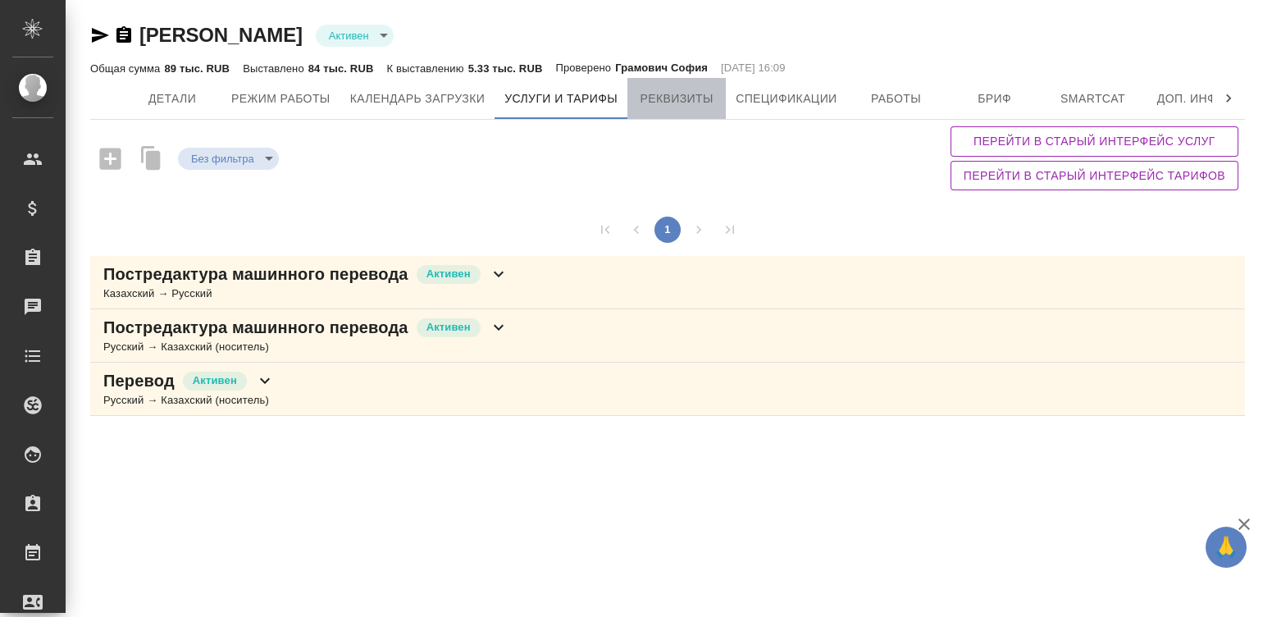
click at [677, 97] on span "Реквизиты" at bounding box center [676, 99] width 79 height 21
select select "10"
